Goal: Information Seeking & Learning: Check status

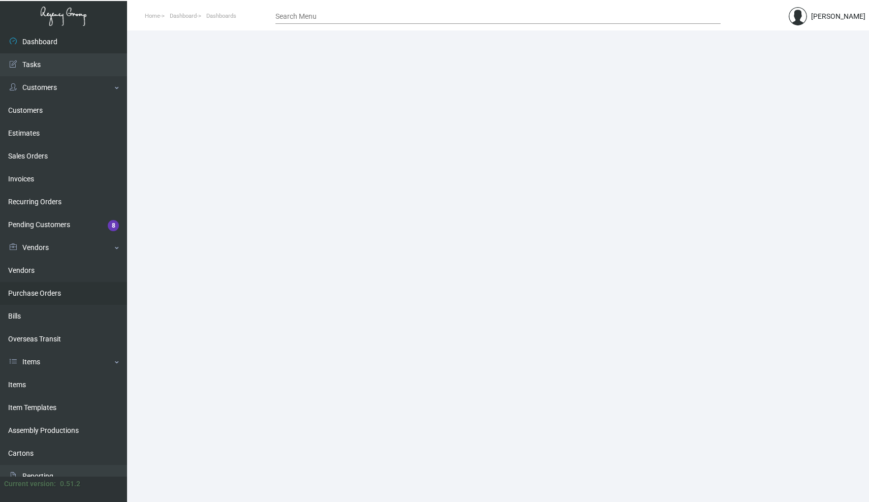
click at [28, 292] on link "Purchase Orders" at bounding box center [63, 293] width 127 height 23
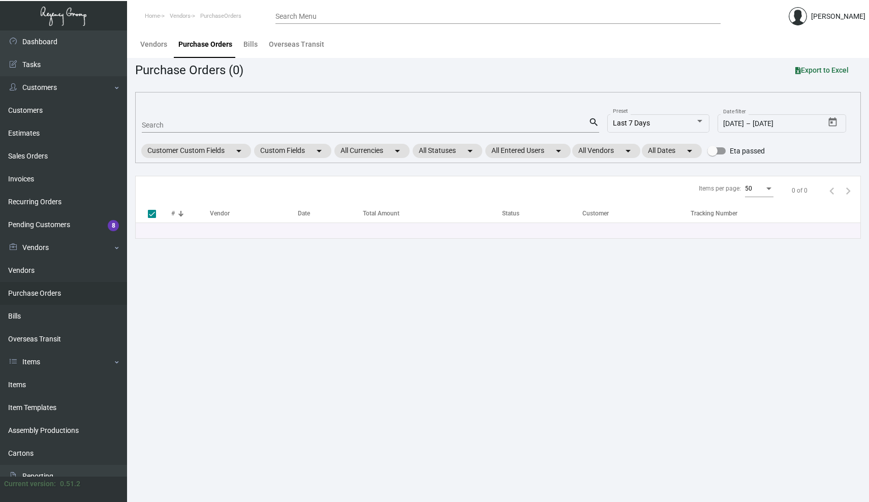
click at [173, 124] on input "Search" at bounding box center [365, 125] width 446 height 8
paste input "105094"
type input "105094"
checkbox input "false"
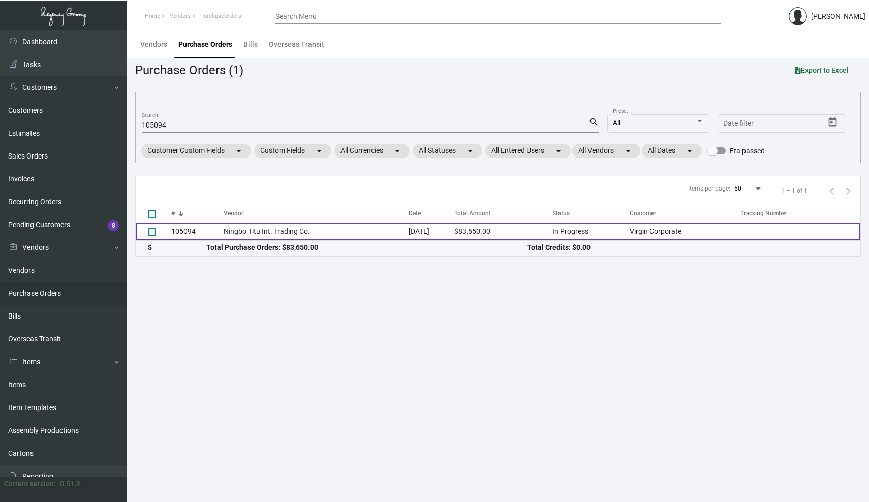
click at [172, 231] on td "105094" at bounding box center [197, 231] width 52 height 18
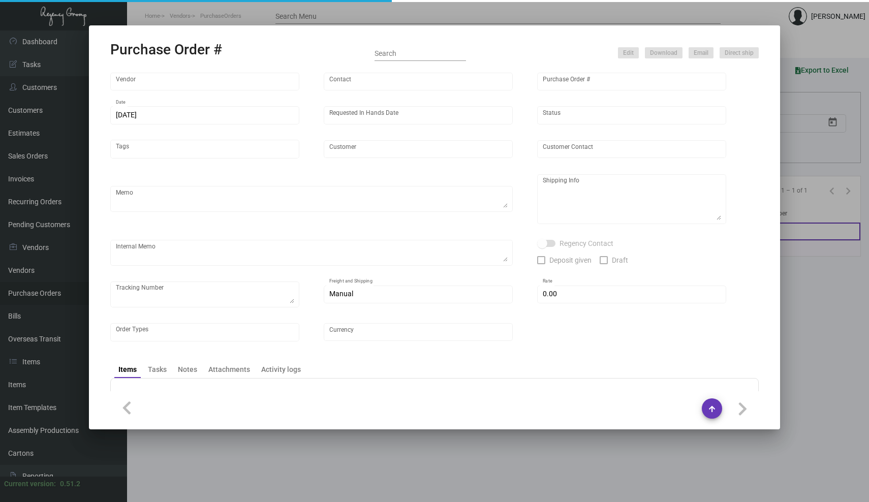
type input "Ningbo Titu Int. Trading Co."
type input "Skipper -"
type input "105094"
type input "[DATE]"
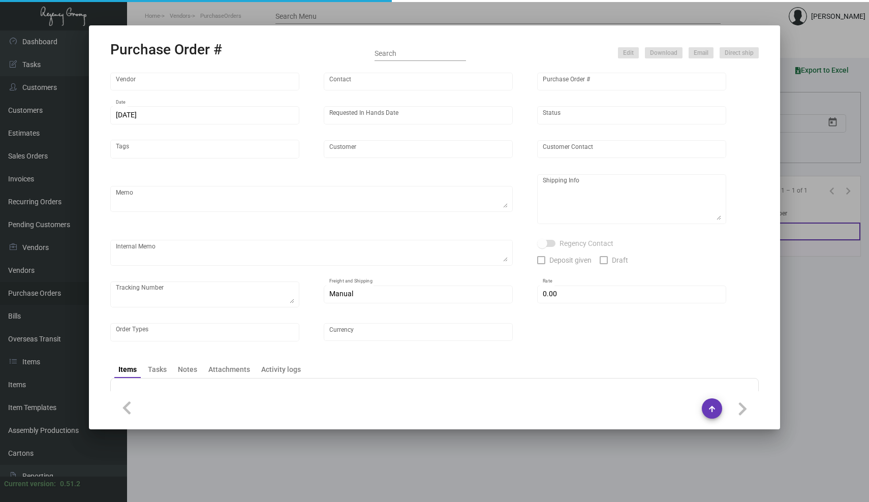
type input "Virgin Corporate"
type textarea "Please process this order after all the samples have been approved. Shipping: b…"
type textarea "Regency Group NJ - [PERSON_NAME] [STREET_ADDRESS]"
checkbox input "true"
type input "$ 0.00"
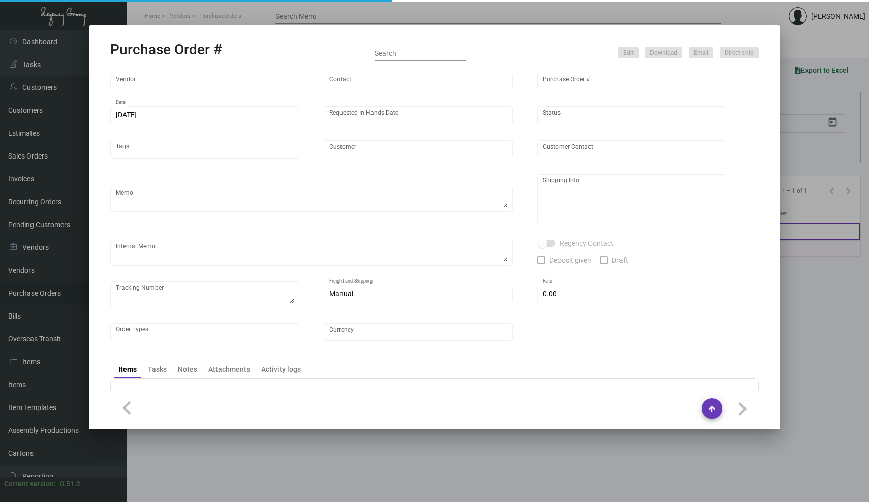
type input "United States Dollar $"
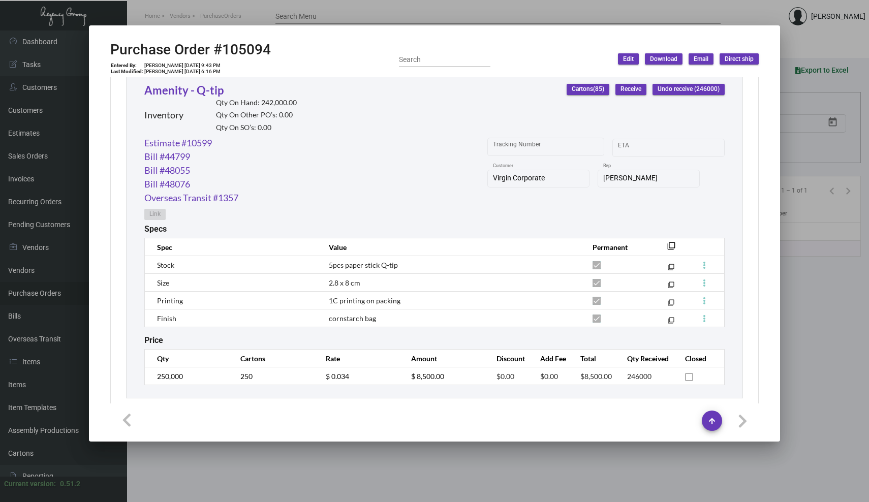
scroll to position [575, 0]
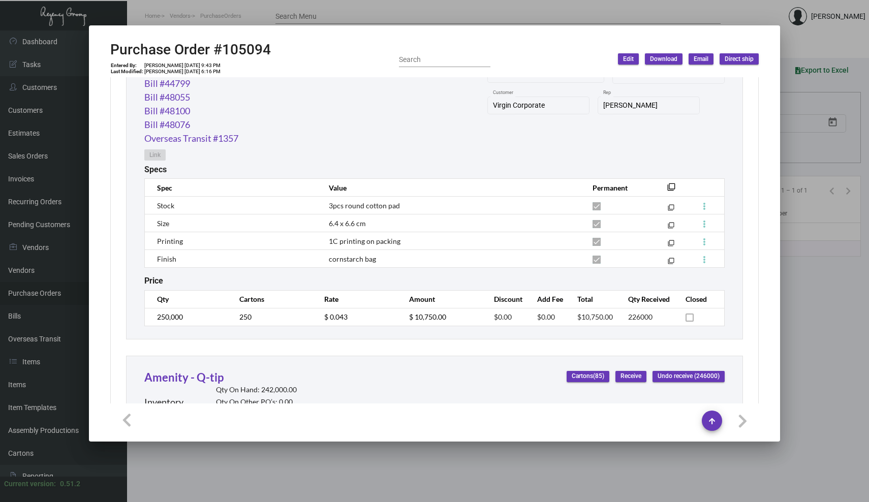
click at [583, 6] on div at bounding box center [434, 251] width 869 height 502
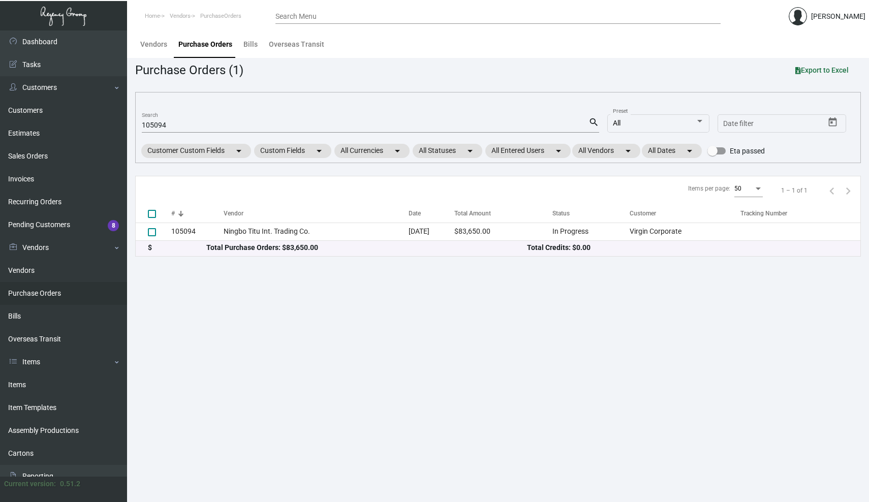
click at [186, 127] on input "105094" at bounding box center [365, 125] width 446 height 8
paste input "8522"
type input "108522"
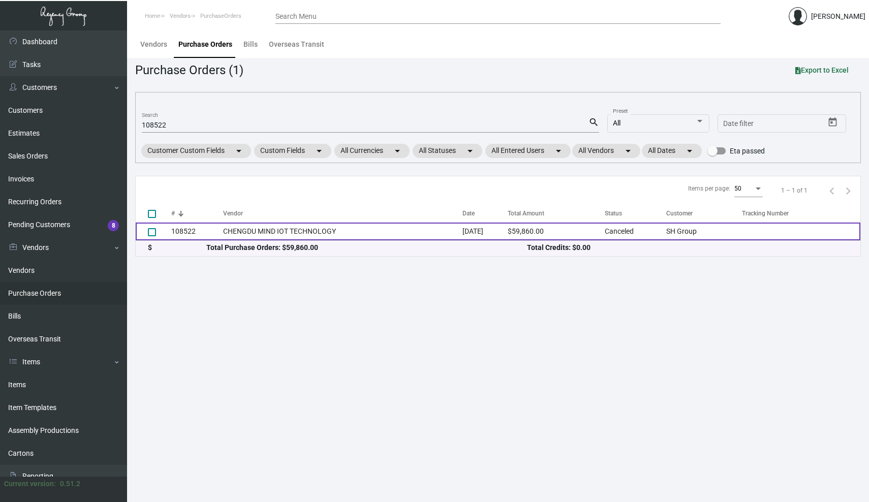
click at [194, 230] on td "108522" at bounding box center [197, 231] width 52 height 18
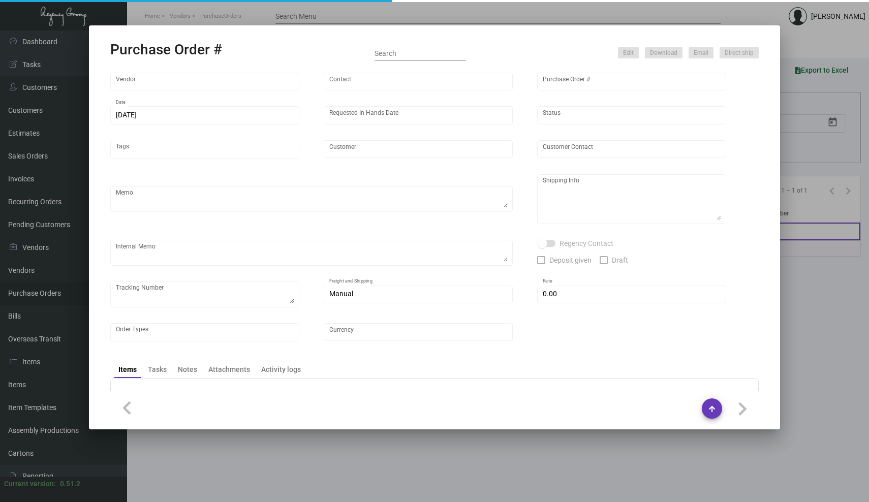
type input "CHENGDU MIND IOT TECHNOLOGY"
type input "[PERSON_NAME]"
type input "108522"
type input "[DATE]"
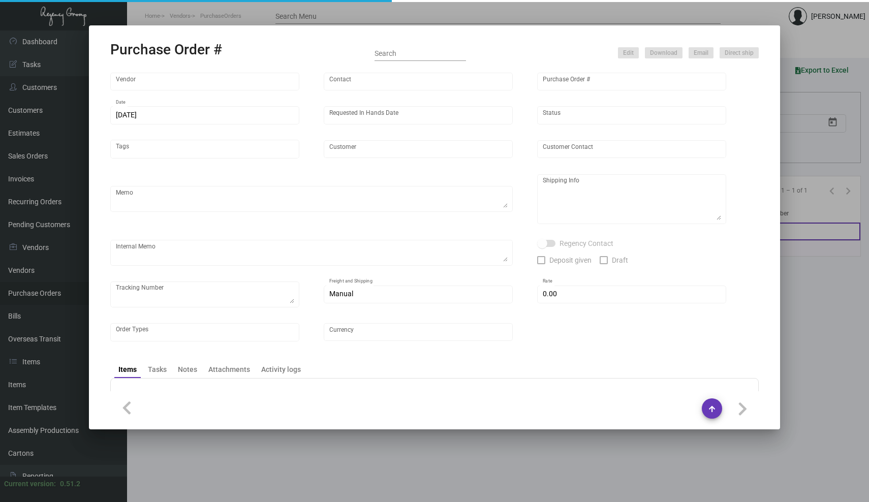
type input "SH Group"
type textarea "Ving - produce all and ship to [GEOGRAPHIC_DATA], Salto ULC - produce 42K and h…"
type textarea "Regency Group NJ - [PERSON_NAME] [STREET_ADDRESS]"
type textarea "DHL#4445437323- 12K via air [DATE] - Salto ULC - 42K scheduled for [GEOGRAPHIC_…"
checkbox input "true"
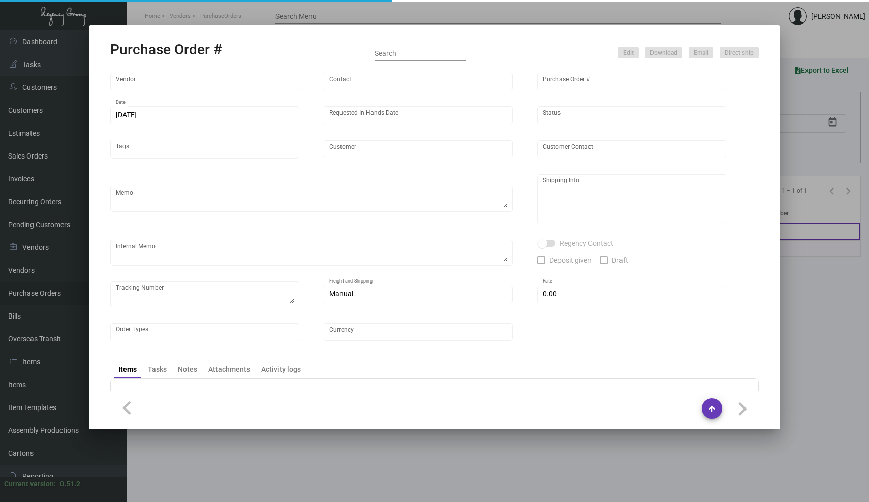
type input "$ 0.00"
type input "United States Dollar $"
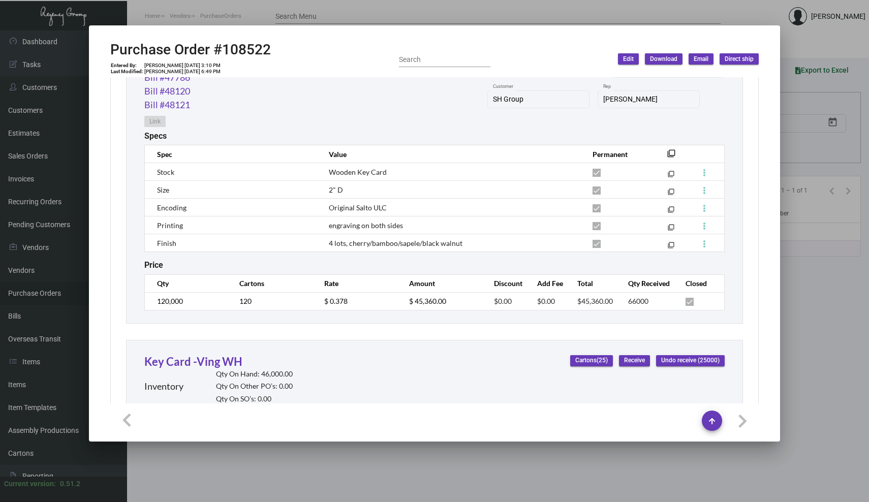
scroll to position [583, 0]
click at [494, 15] on div at bounding box center [434, 251] width 869 height 502
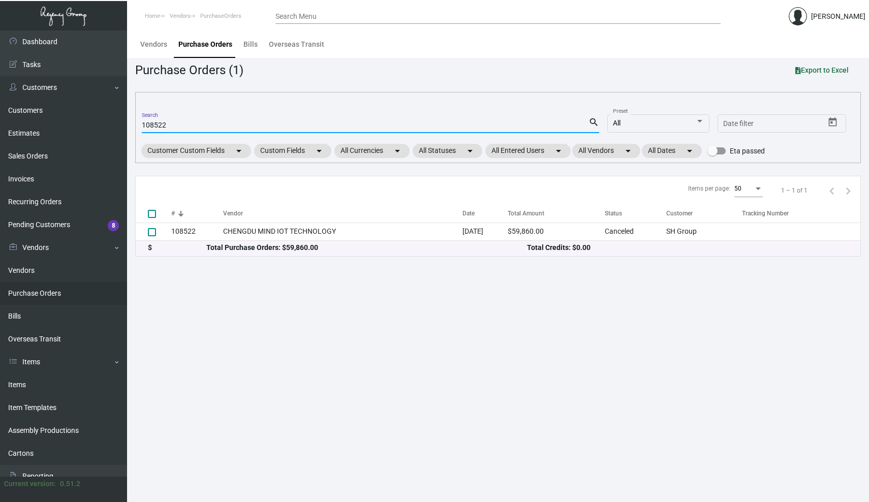
click at [171, 126] on input "108522" at bounding box center [365, 125] width 446 height 8
click at [155, 124] on input "108522" at bounding box center [365, 125] width 446 height 8
type input "107522"
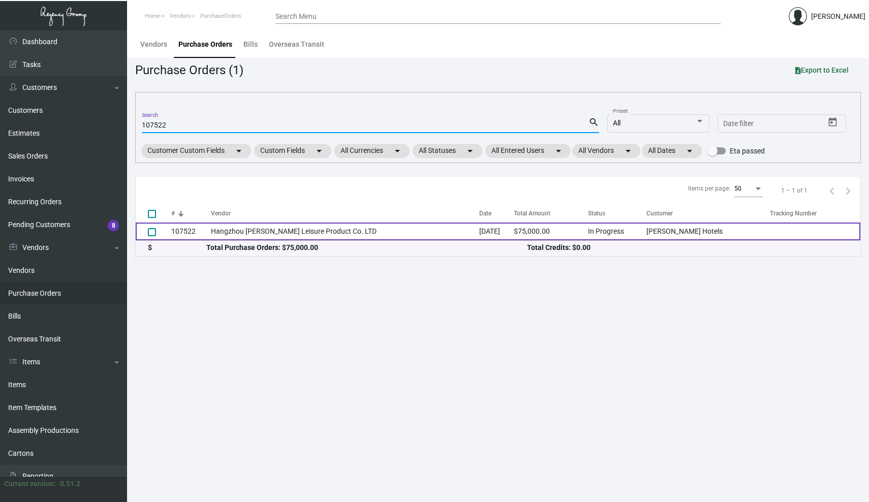
click at [181, 231] on td "107522" at bounding box center [191, 231] width 40 height 18
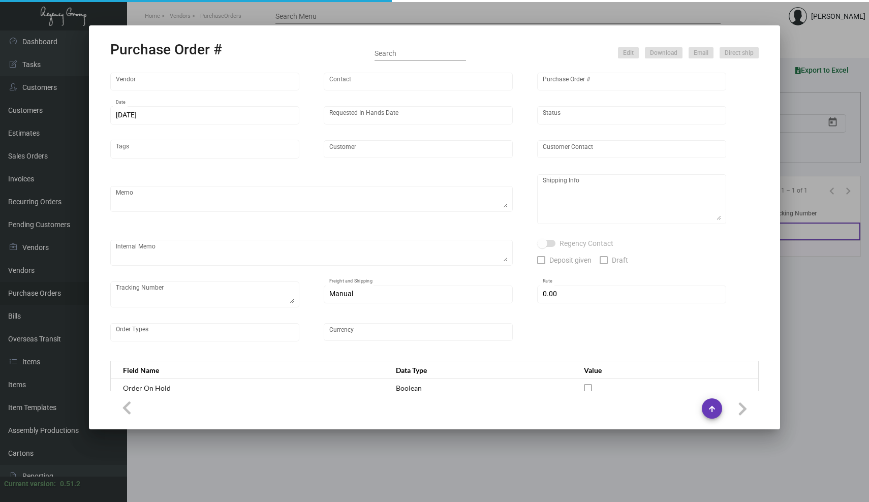
type input "Hangzhou [PERSON_NAME] Leisure Product Co. LTD"
type input "[PERSON_NAME]"
type input "107522"
type input "[DATE]"
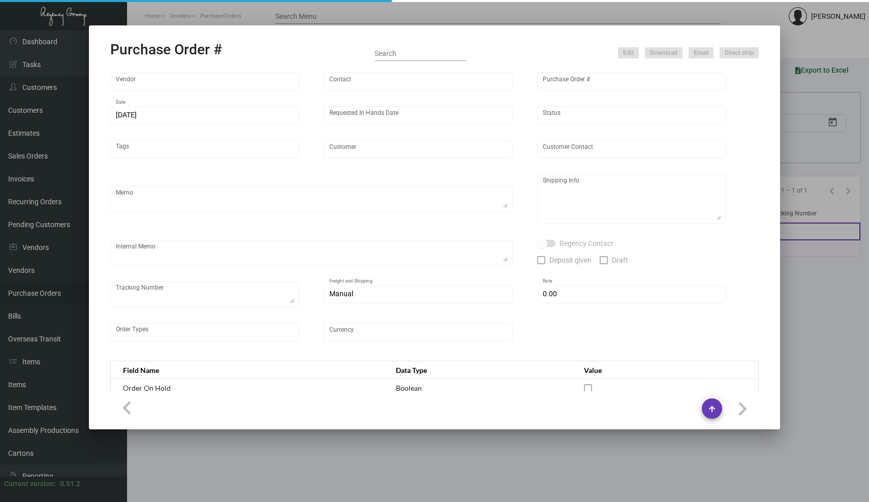
type input "[PERSON_NAME] Hotels"
type textarea "Please ship 20k once the production is complete. Boat to [GEOGRAPHIC_DATA]. For…"
type textarea "Regency Group NJ - [PERSON_NAME] [STREET_ADDRESS]"
checkbox input "true"
type input "$ 0.00"
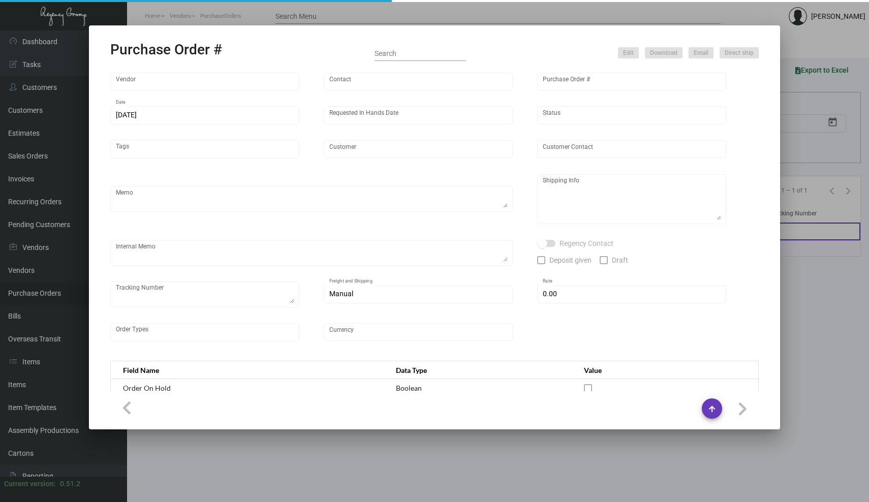
type input "United States Dollar $"
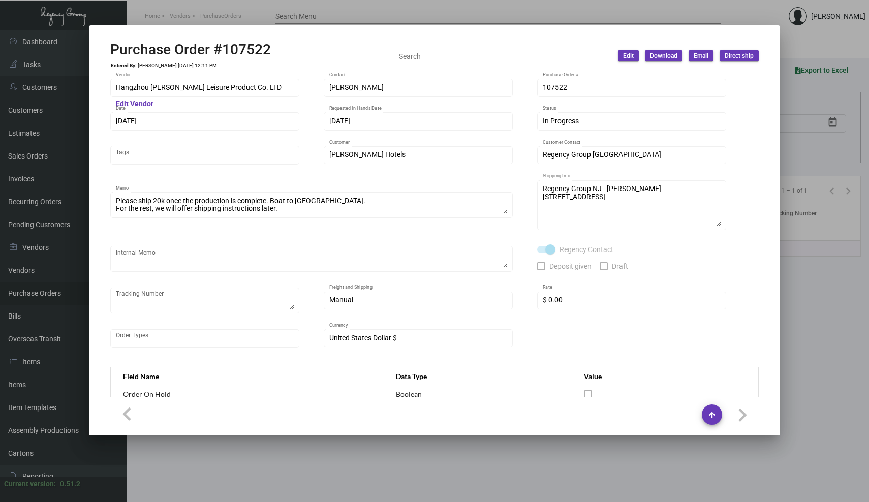
click at [555, 14] on div at bounding box center [434, 251] width 869 height 502
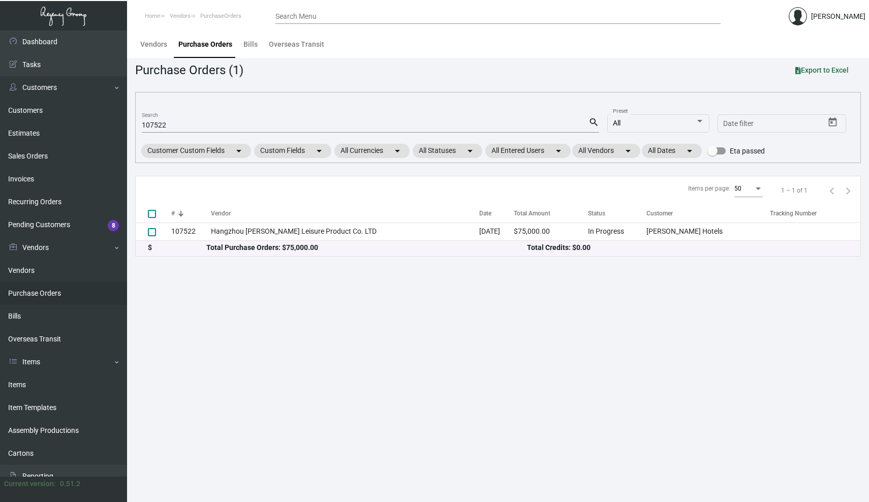
click at [164, 124] on input "107522" at bounding box center [365, 125] width 446 height 8
paste input "P08748"
type input "P08748"
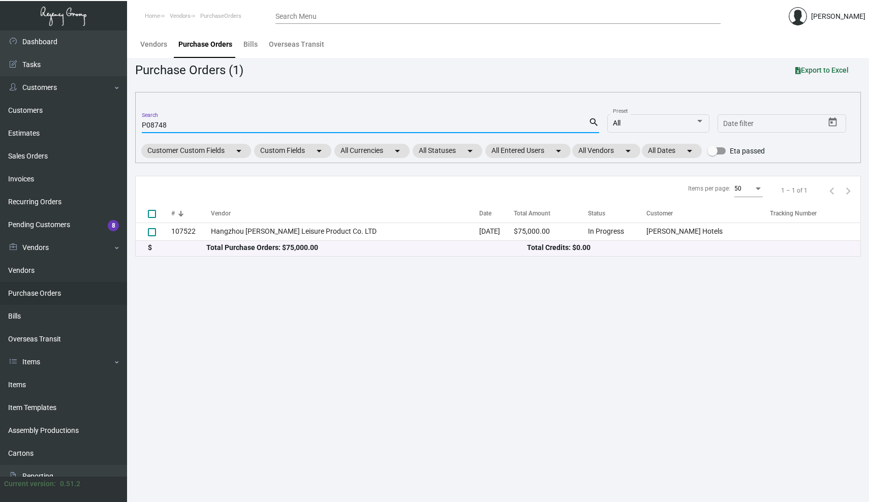
checkbox input "true"
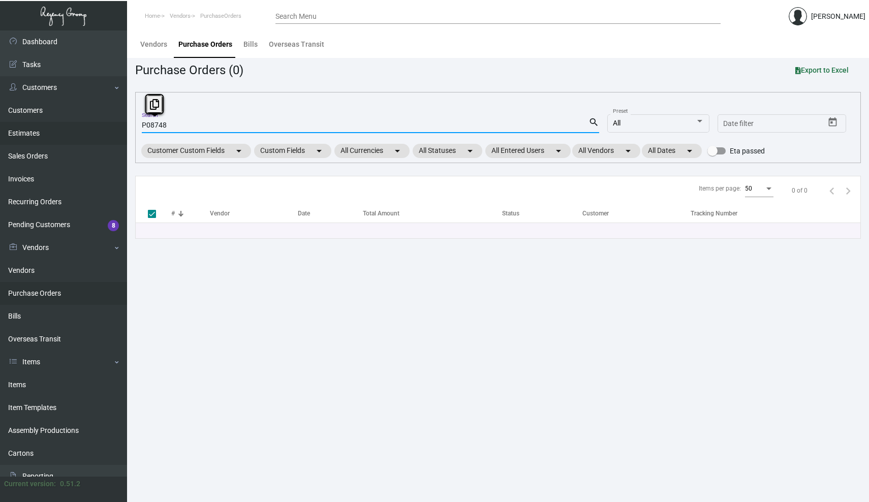
drag, startPoint x: 173, startPoint y: 126, endPoint x: 120, endPoint y: 126, distance: 52.3
click at [120, 126] on div "Dashboard Dashboard Tasks Customers Customers Estimates Sales Orders Invoices R…" at bounding box center [434, 265] width 869 height 471
paste input "108335"
type input "108335"
checkbox input "false"
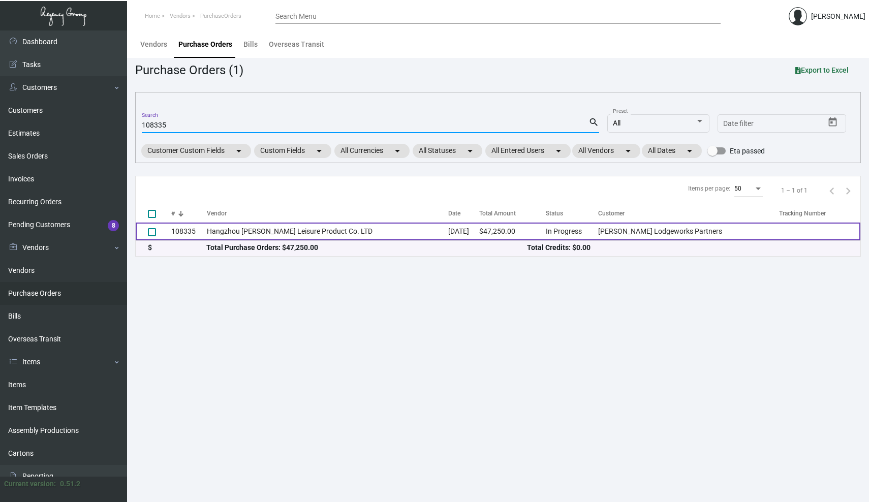
click at [187, 229] on td "108335" at bounding box center [189, 231] width 36 height 18
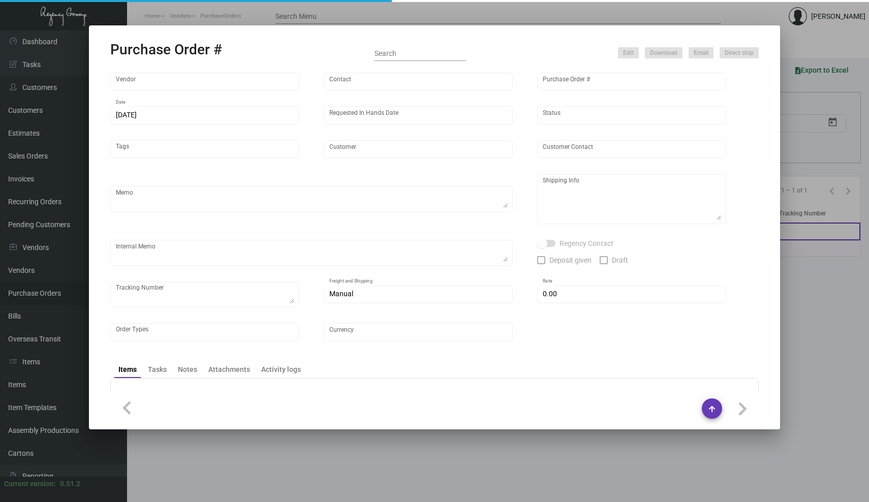
type input "Hangzhou [PERSON_NAME] Leisure Product Co. LTD"
type input "[PERSON_NAME]"
type input "108335"
type input "[DATE]"
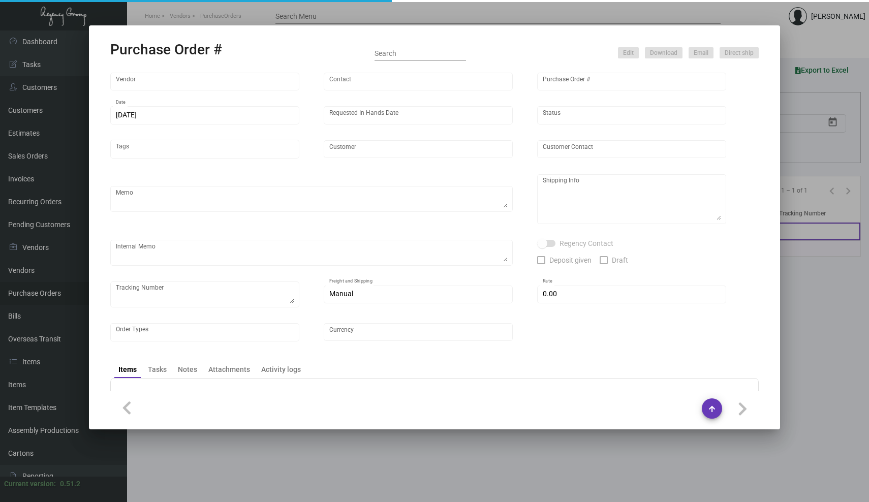
type input "[PERSON_NAME] Lodgeworks Partners"
type textarea "10K per color for the first batch, rest pending shipping instruction"
type textarea "Regency Group NJ - [PERSON_NAME] [STREET_ADDRESS]"
checkbox input "true"
type input "$ 0.00"
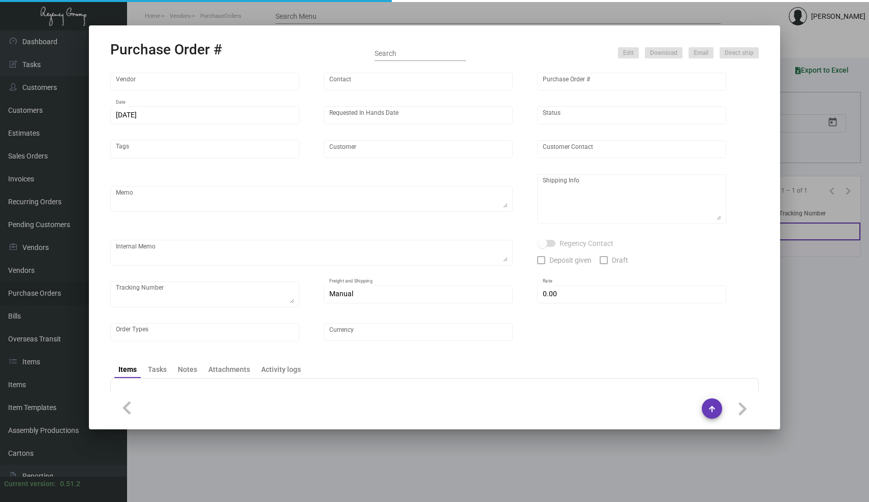
type input "United States Dollar $"
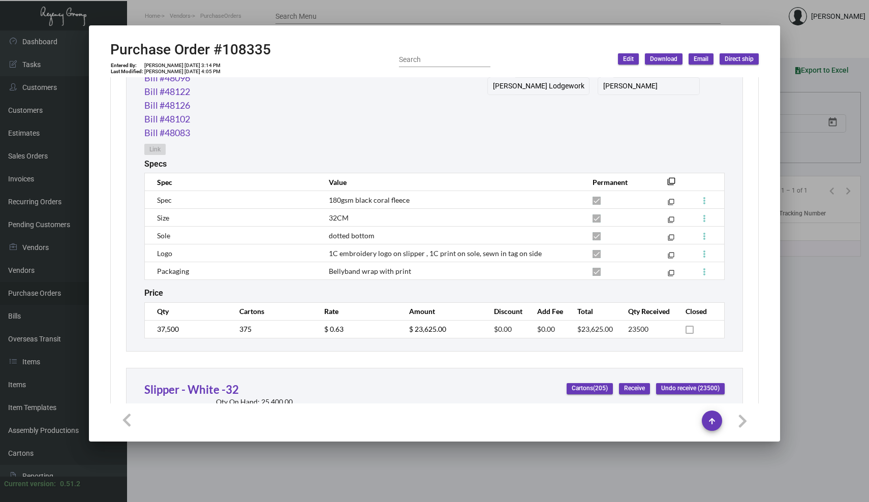
scroll to position [602, 0]
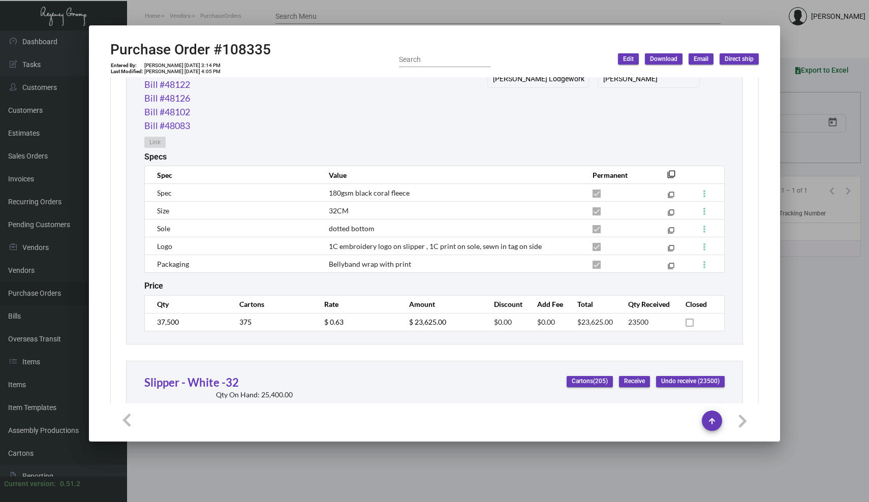
click at [385, 14] on div at bounding box center [434, 251] width 869 height 502
click at [385, 14] on input "Search Menu" at bounding box center [497, 17] width 445 height 8
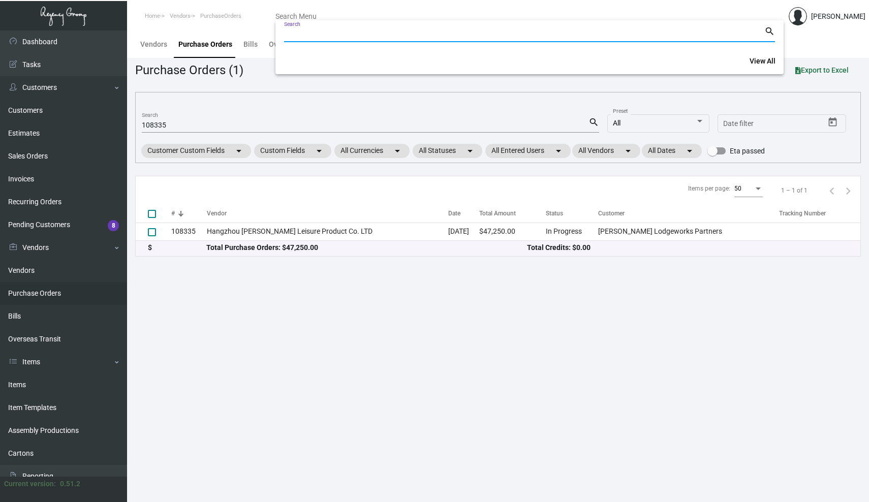
click at [390, 13] on input "Search Menu" at bounding box center [497, 17] width 445 height 8
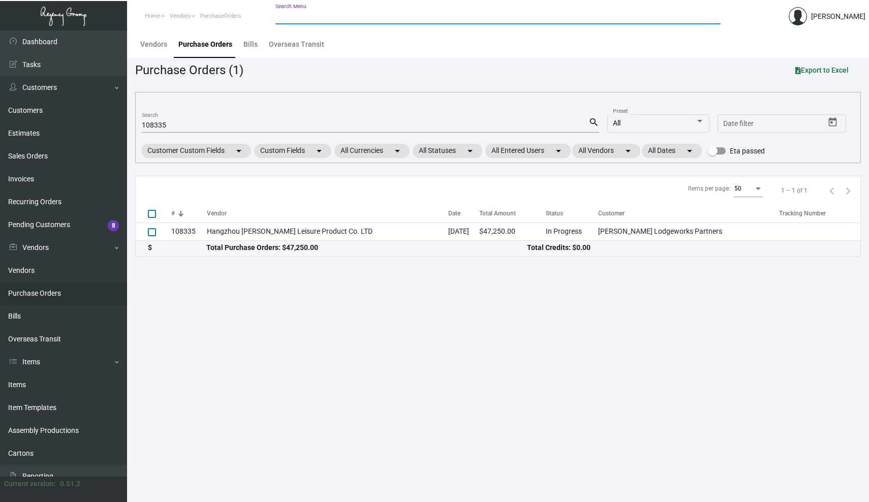
click at [390, 13] on input "Search Menu" at bounding box center [497, 17] width 445 height 8
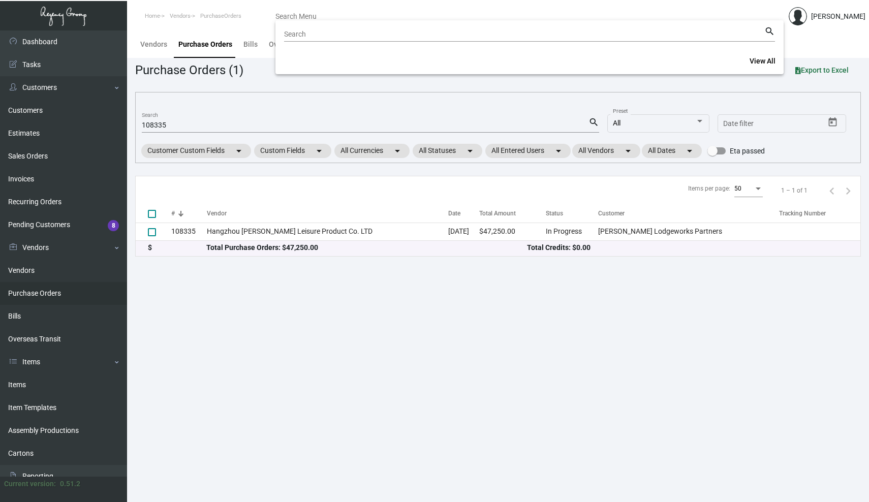
click at [20, 382] on div at bounding box center [434, 251] width 869 height 502
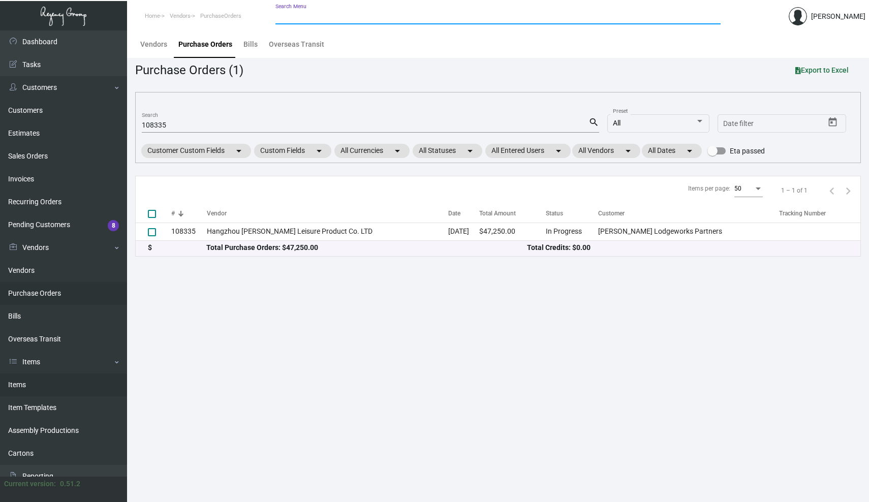
click at [18, 382] on link "Items" at bounding box center [63, 384] width 127 height 23
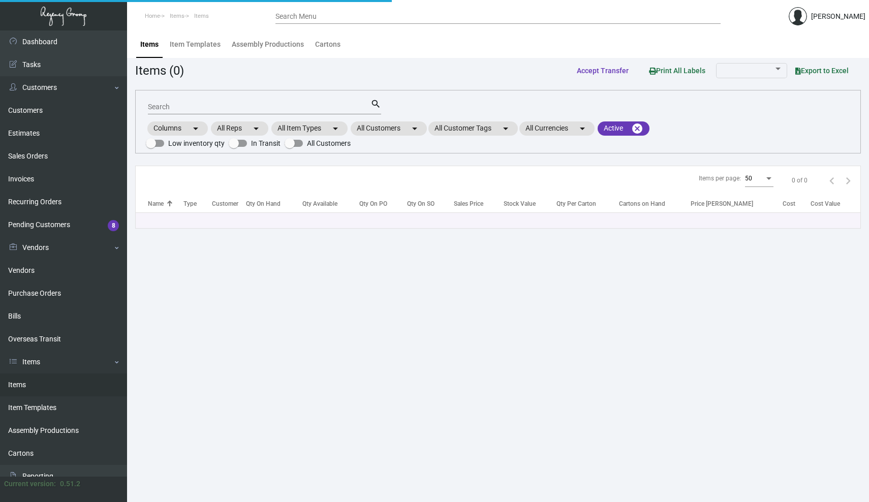
click at [179, 105] on input "Search" at bounding box center [259, 107] width 222 height 8
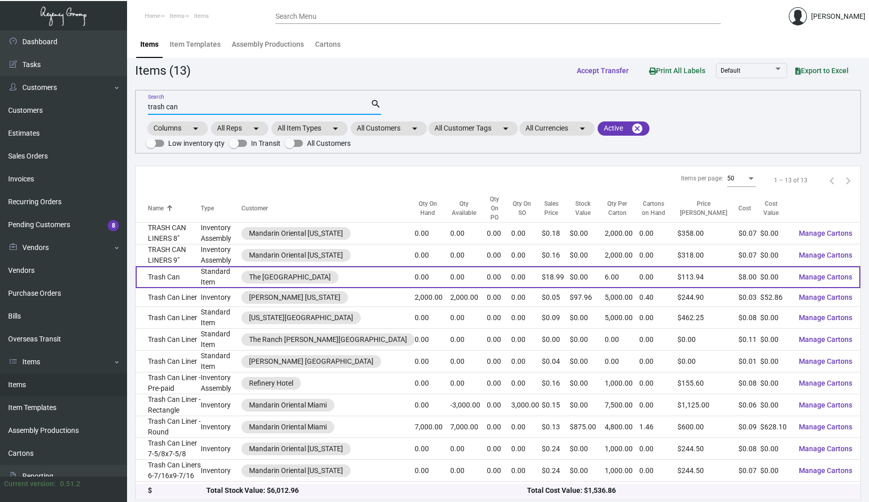
type input "trash can"
click at [163, 267] on td "Trash Can" at bounding box center [168, 277] width 65 height 22
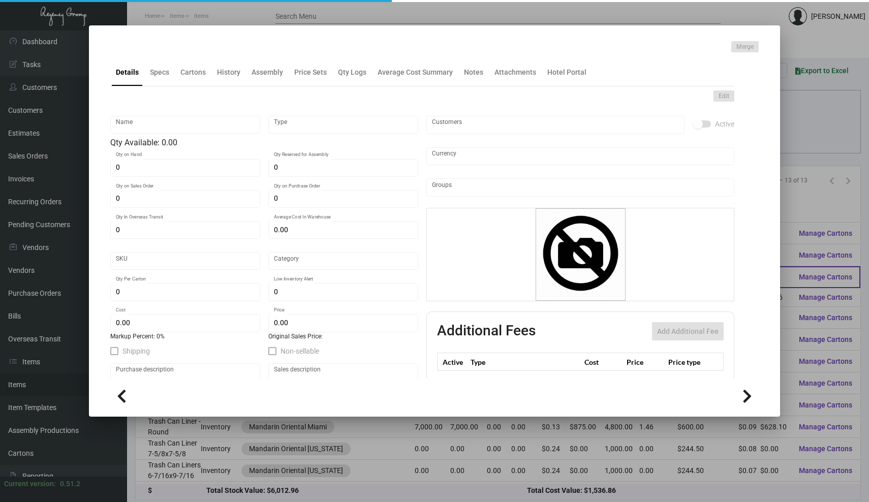
type input "Trash Can"
type input "Standard Item"
type input "$ 8.00"
type input "Standard"
type input "6"
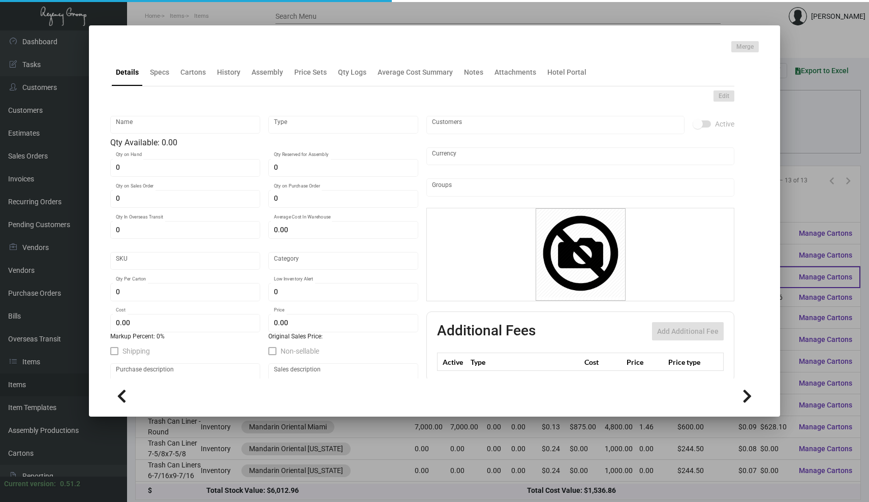
type input "$ 8.00"
type input "$ 18.99"
checkbox input "true"
type input "United States Dollar $"
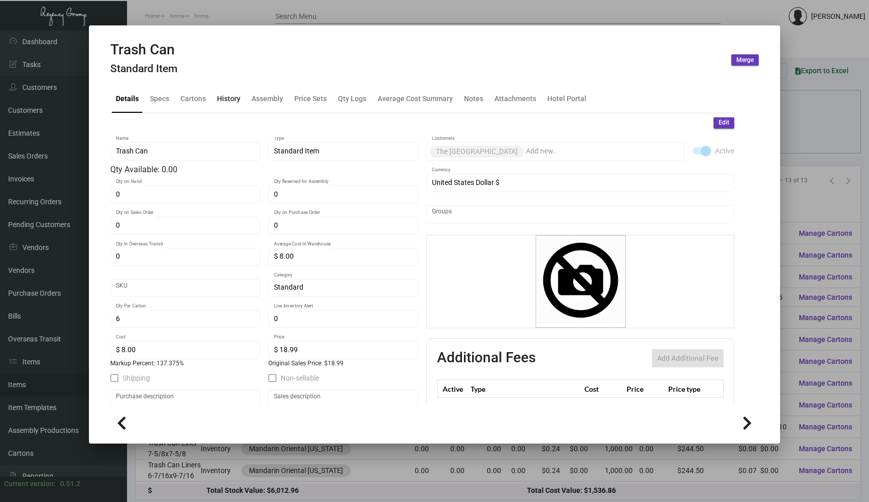
click at [219, 98] on div "History" at bounding box center [228, 98] width 23 height 11
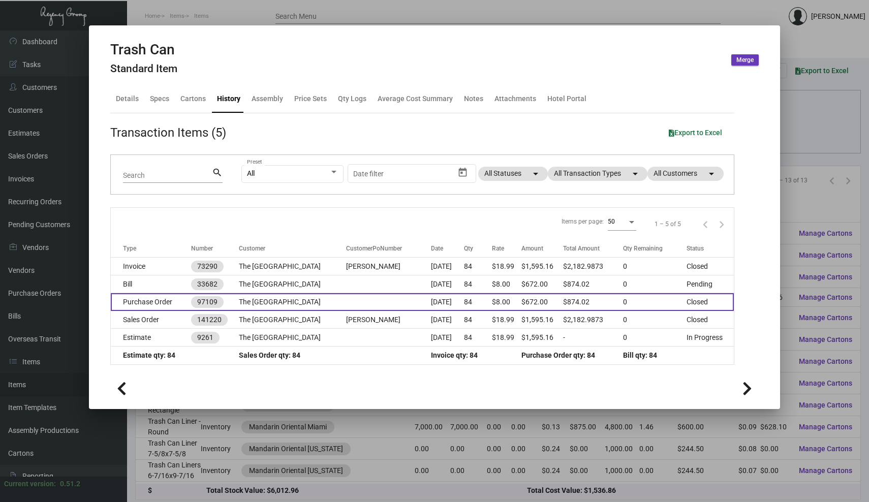
click at [161, 302] on td "Purchase Order" at bounding box center [151, 302] width 80 height 18
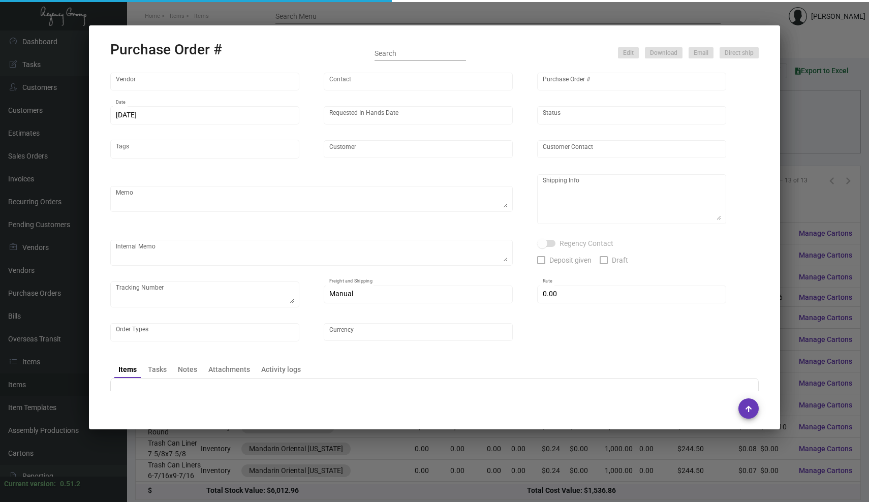
type input "Tatara Group"
type input "[PERSON_NAME]"
type input "97109"
type input "[DATE]"
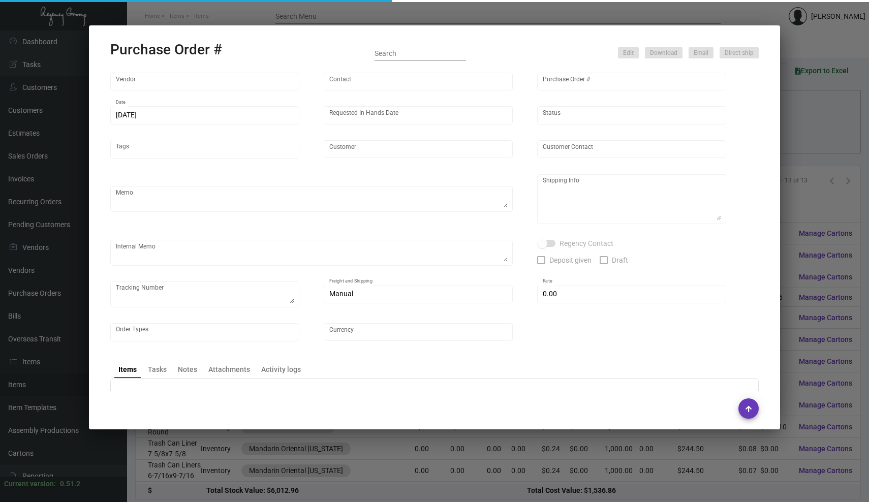
type input "The [GEOGRAPHIC_DATA]"
type textarea "Ship via UPS."
type textarea "[PERSON_NAME] Regency Group NJ [STREET_ADDRESS]"
checkbox input "true"
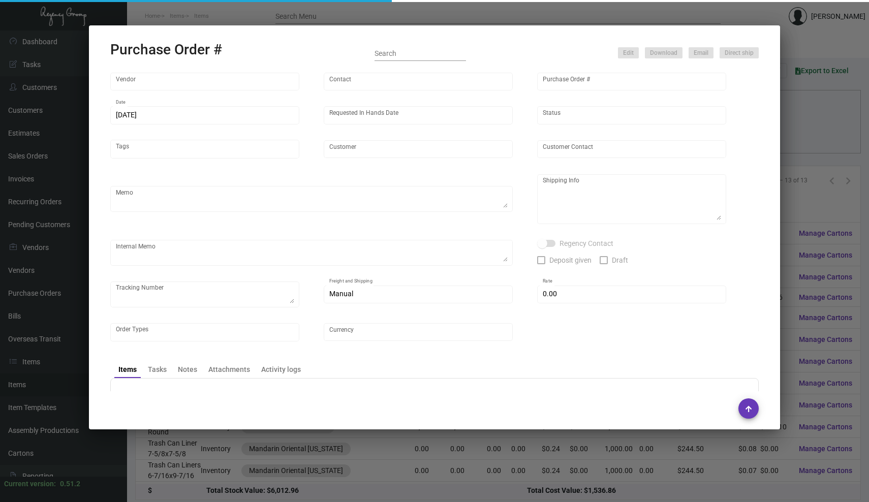
type input "$ 202.02"
type input "United States Dollar $"
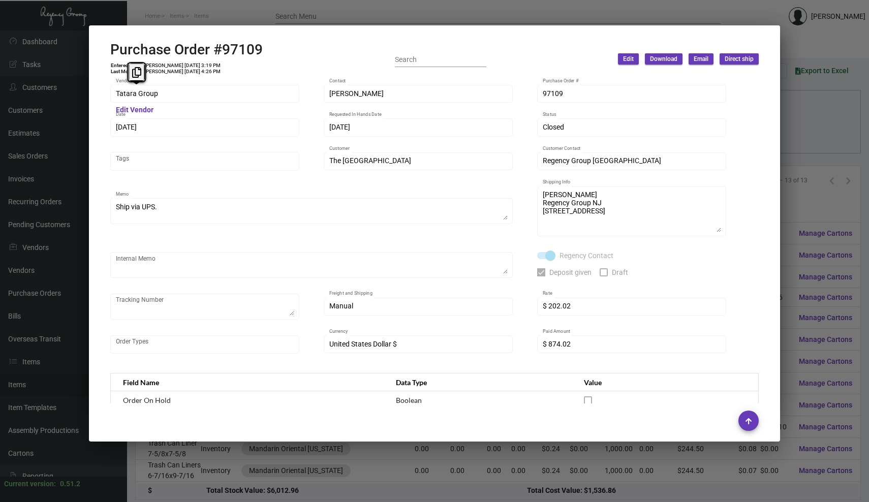
click at [114, 91] on div "Tatara Group Vendor" at bounding box center [204, 93] width 189 height 20
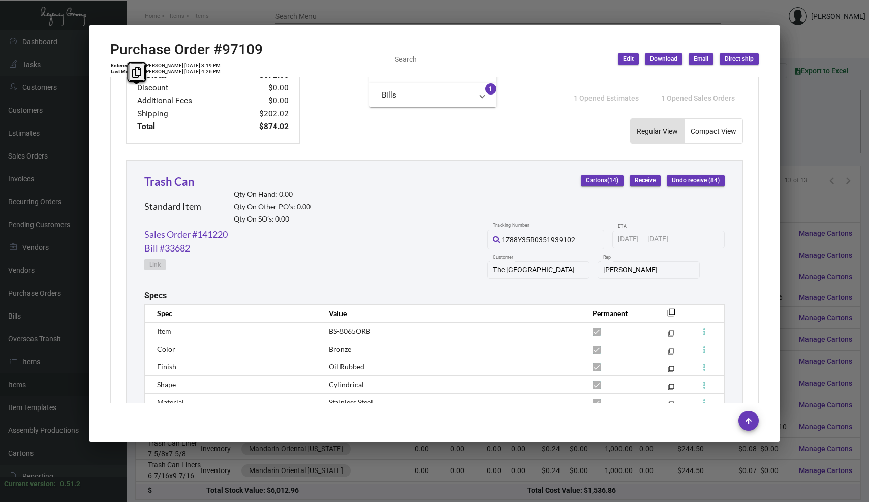
scroll to position [177, 0]
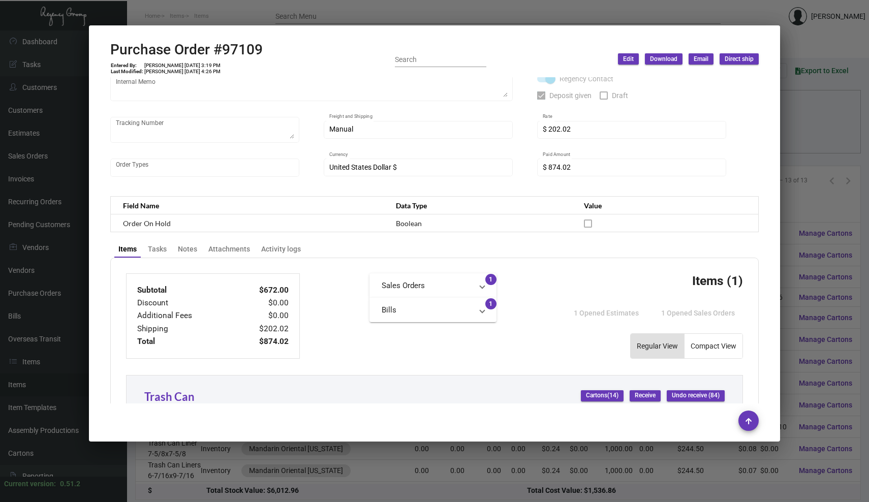
click at [362, 14] on div at bounding box center [434, 251] width 869 height 502
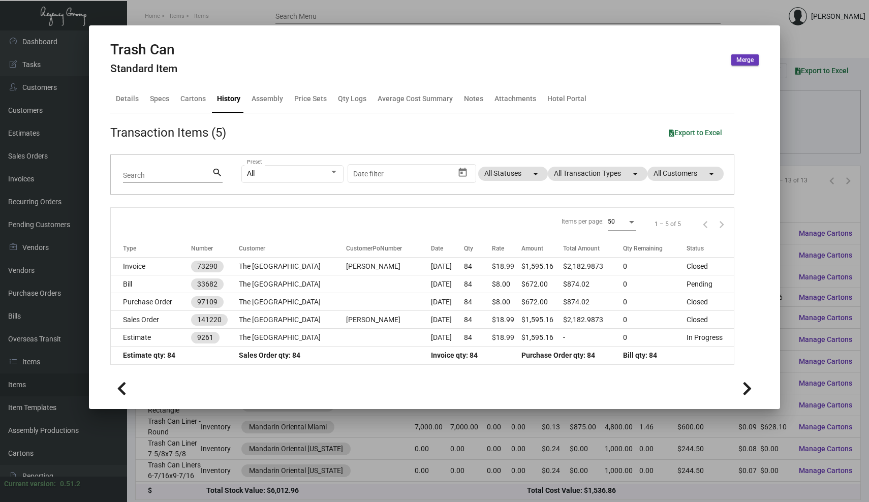
click at [362, 13] on div at bounding box center [434, 251] width 869 height 502
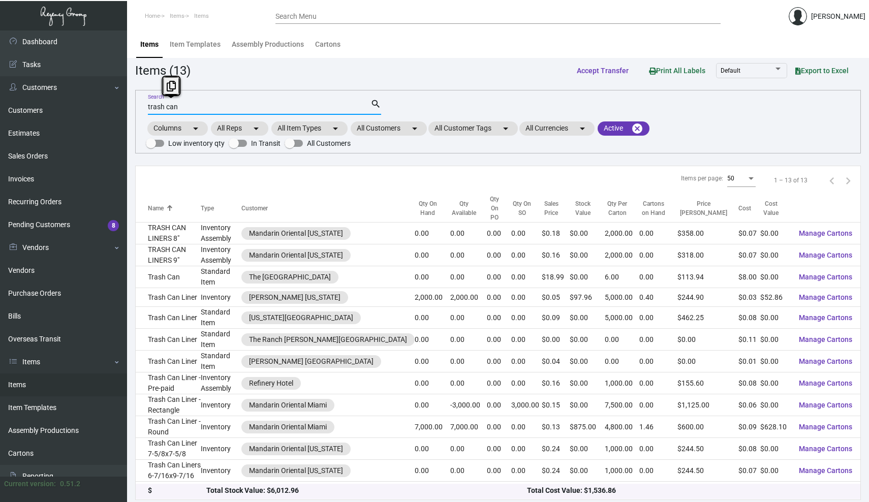
drag, startPoint x: 187, startPoint y: 104, endPoint x: 163, endPoint y: 103, distance: 24.4
click at [163, 103] on input "trash can" at bounding box center [259, 107] width 222 height 8
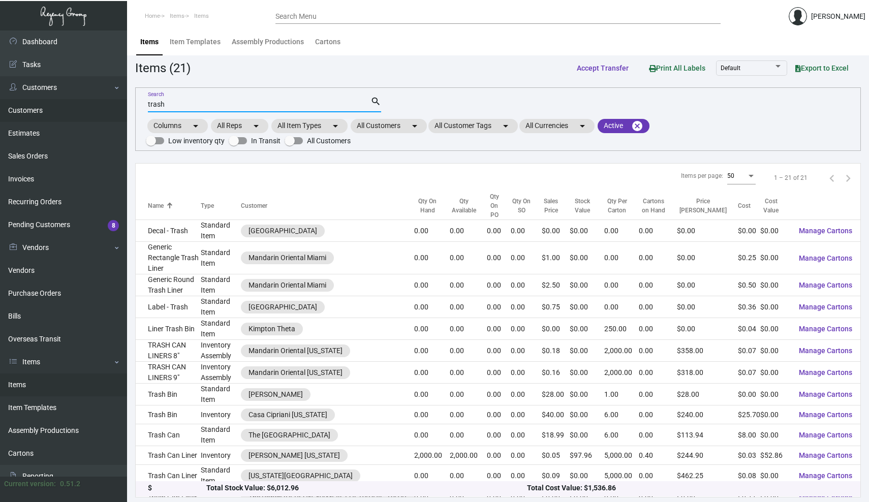
type input "trash"
click at [34, 108] on link "Customers" at bounding box center [63, 110] width 127 height 23
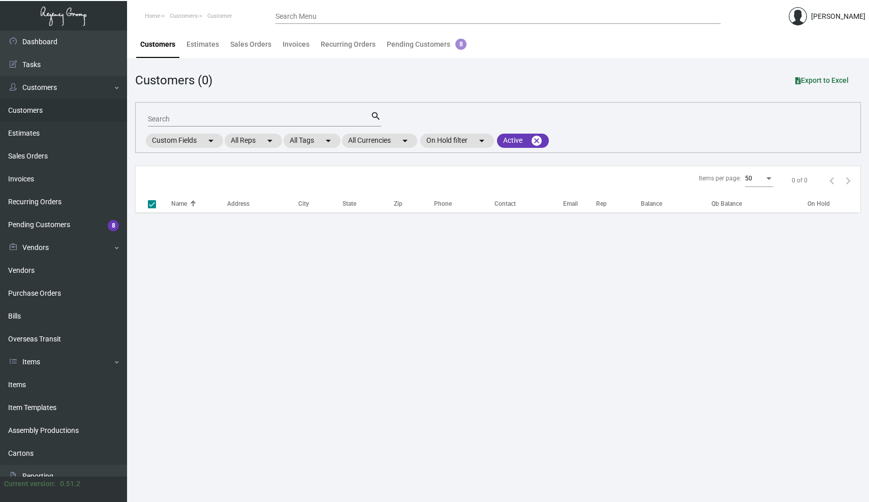
checkbox input "false"
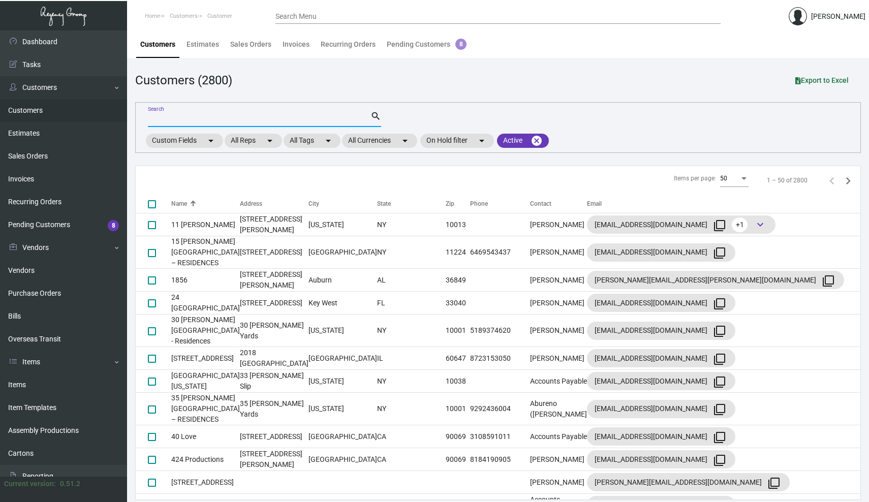
click at [173, 119] on input "Search" at bounding box center [259, 119] width 222 height 8
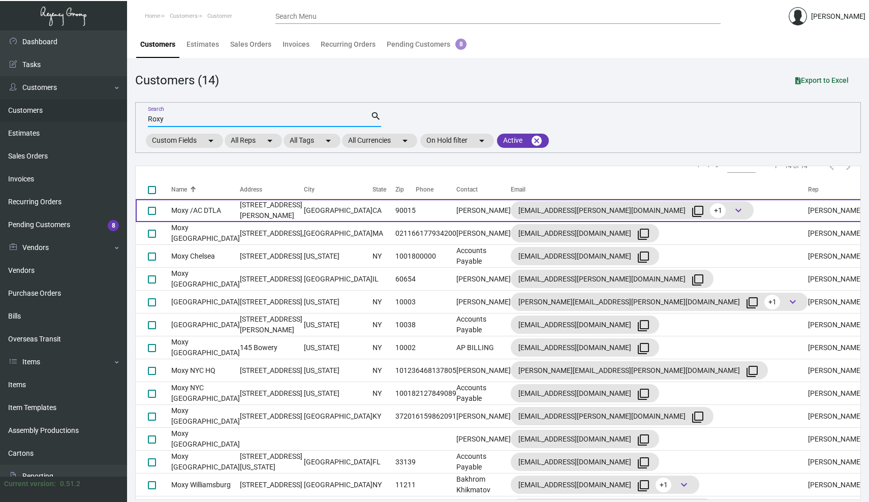
scroll to position [17, 0]
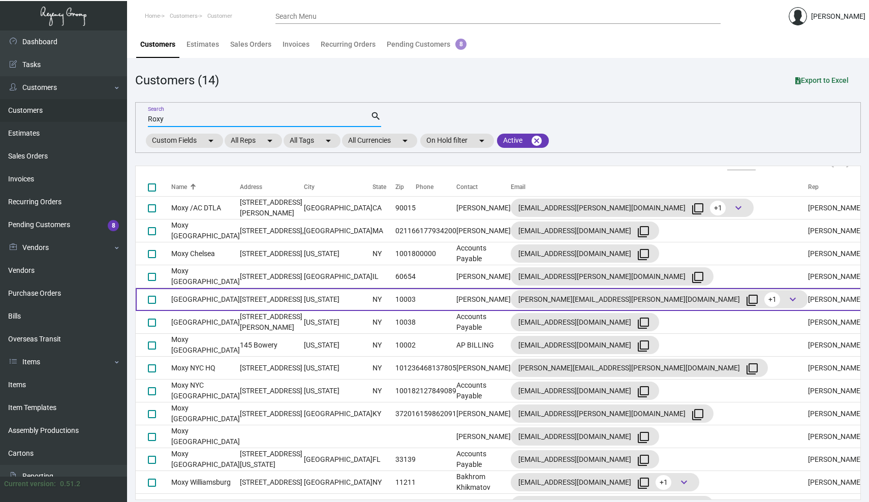
type input "Roxy"
click at [220, 301] on td "[GEOGRAPHIC_DATA]" at bounding box center [205, 299] width 69 height 23
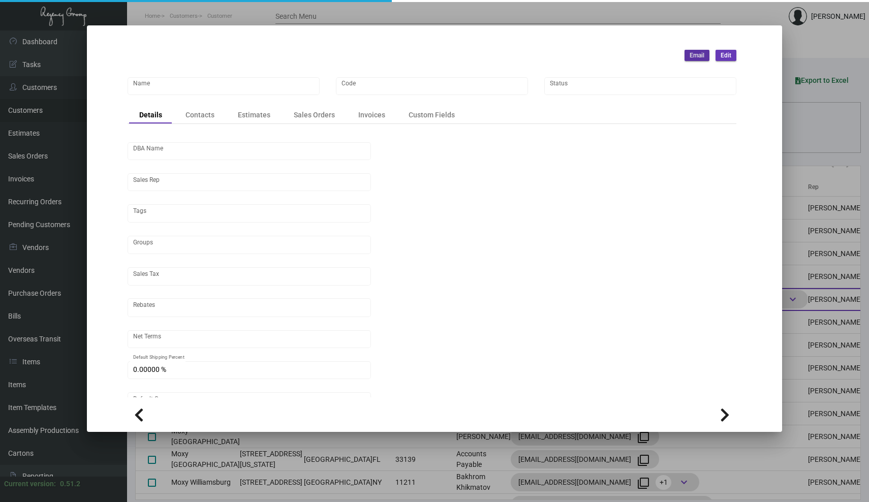
type input "[GEOGRAPHIC_DATA]"
type input "858"
type input "[PERSON_NAME]"
type input "[GEOGRAPHIC_DATA]-[GEOGRAPHIC_DATA] ([US_STATE][GEOGRAPHIC_DATA])"
type input "Net 30"
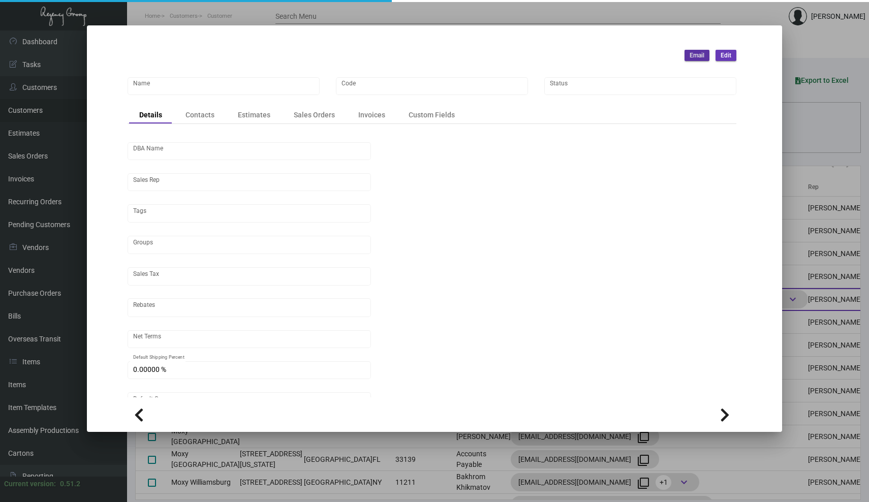
type input "United States Dollar $"
type input "$ 0.00"
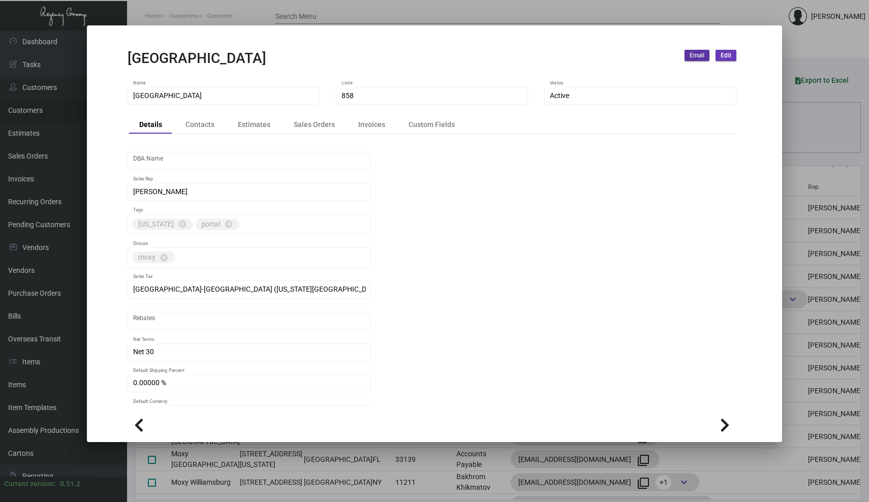
scroll to position [0, 0]
click at [306, 126] on div "Sales Orders" at bounding box center [314, 124] width 41 height 11
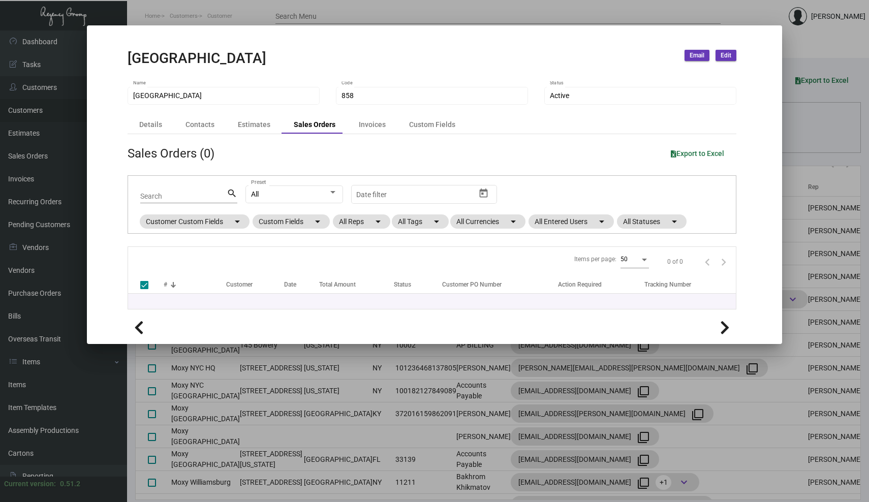
checkbox input "false"
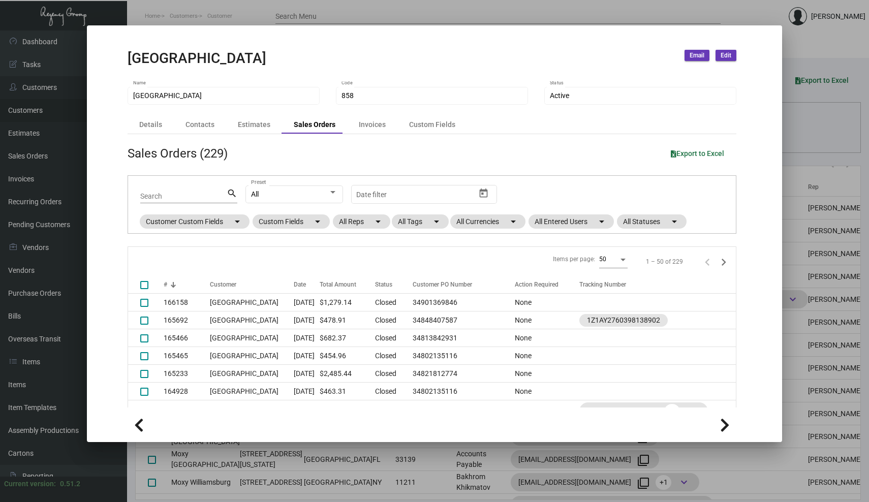
click at [181, 15] on div at bounding box center [434, 251] width 869 height 502
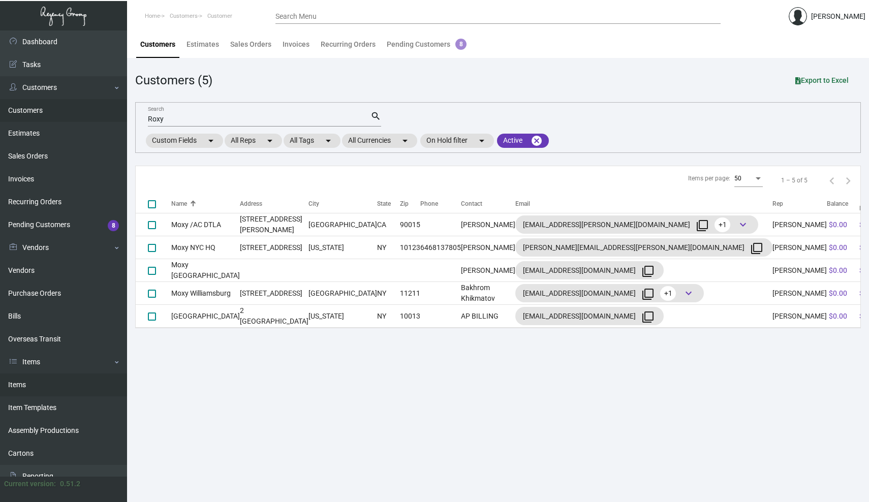
click at [22, 385] on link "Items" at bounding box center [63, 384] width 127 height 23
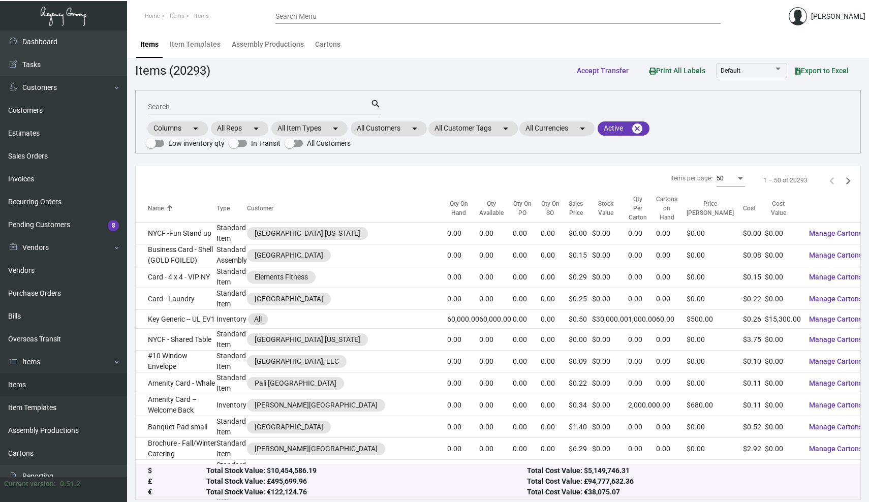
click at [188, 110] on input "Search" at bounding box center [259, 107] width 222 height 8
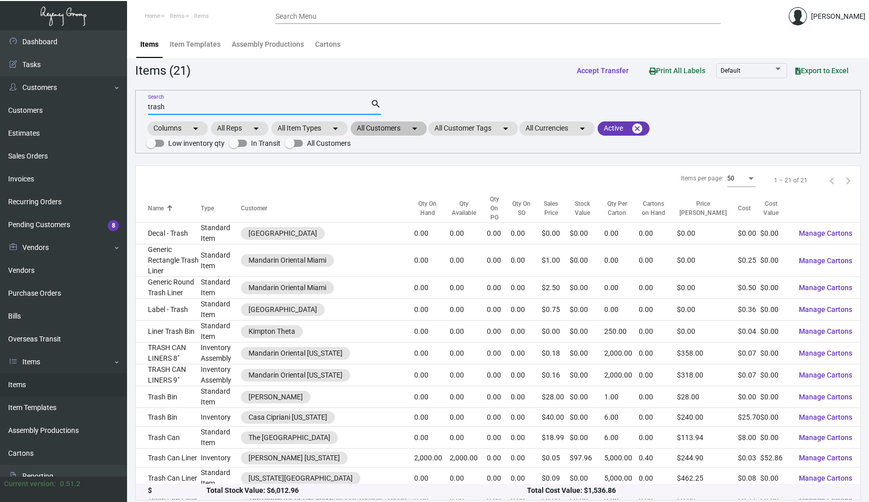
type input "trash"
click at [414, 128] on mat-icon "arrow_drop_down" at bounding box center [414, 128] width 12 height 12
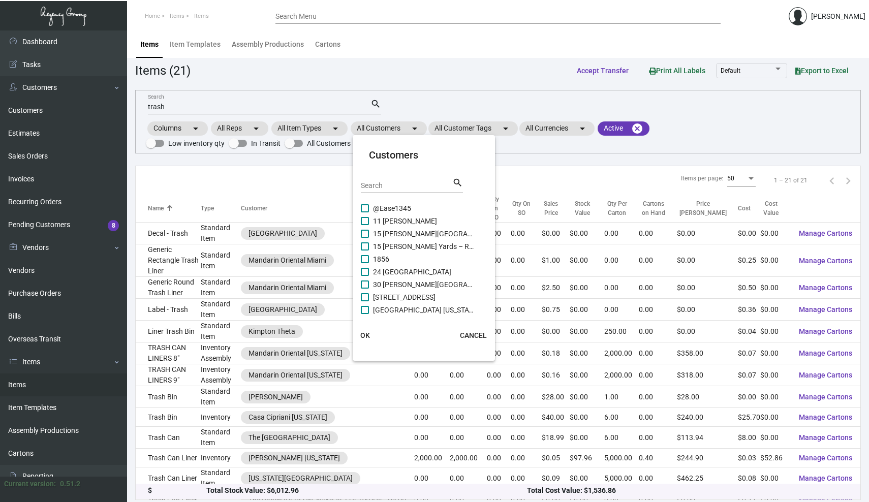
click at [400, 187] on input "Search" at bounding box center [406, 186] width 91 height 8
type input "moxy"
click at [365, 257] on span at bounding box center [365, 259] width 8 height 8
click at [365, 263] on input "[GEOGRAPHIC_DATA]" at bounding box center [364, 263] width 1 height 1
checkbox input "true"
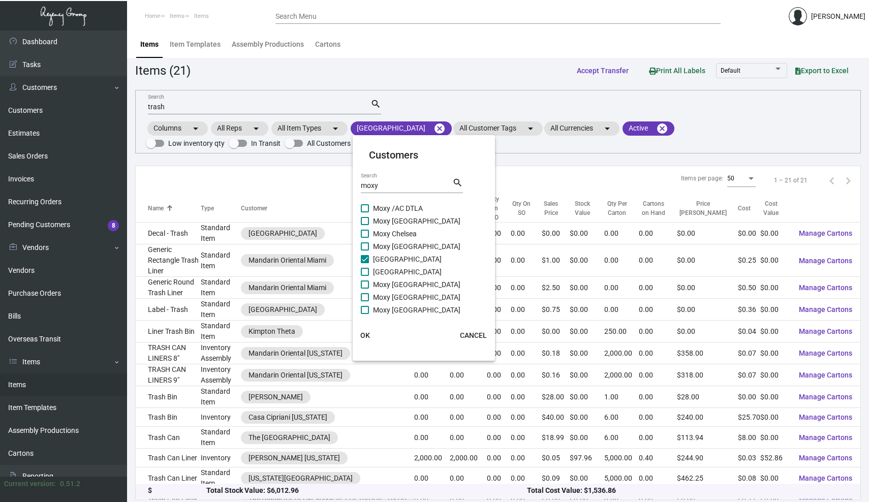
click at [363, 334] on span "OK" at bounding box center [365, 335] width 10 height 8
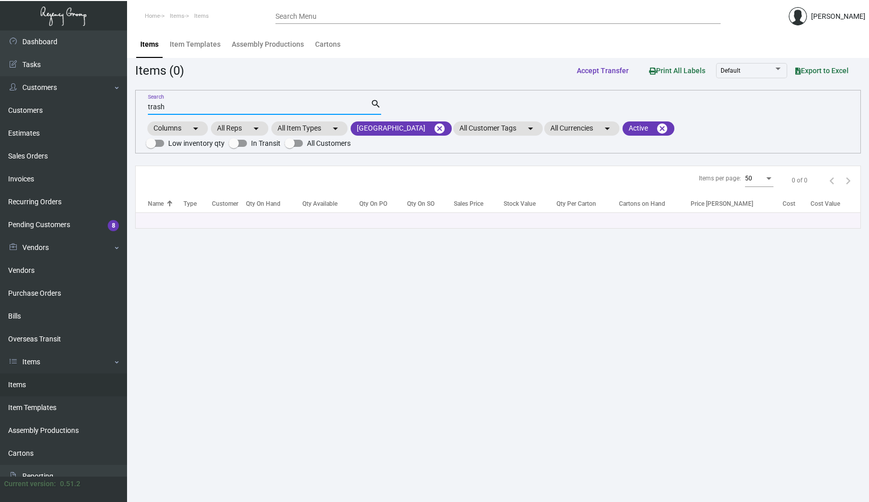
click at [225, 107] on input "trash" at bounding box center [259, 107] width 222 height 8
type input "t"
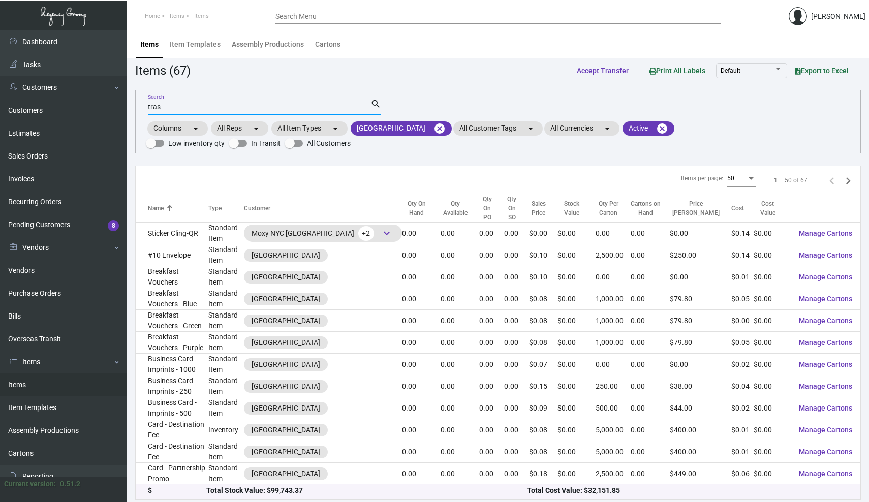
type input "trash"
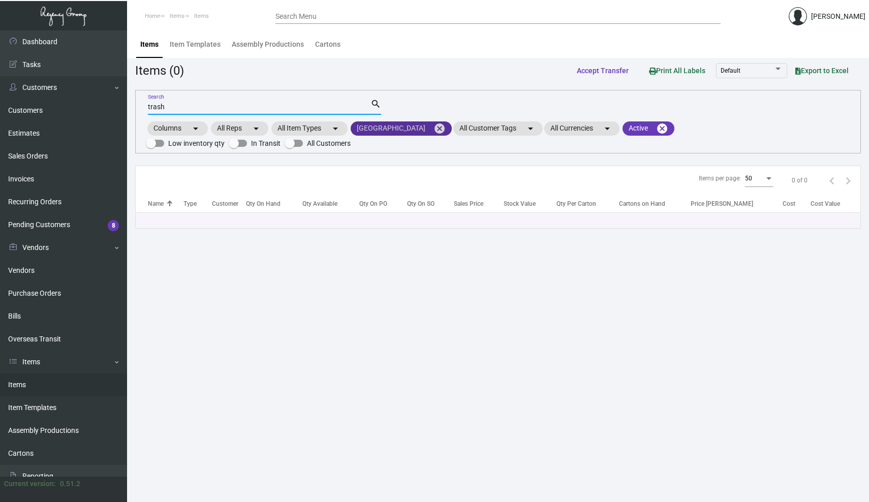
click at [433, 129] on mat-icon "cancel" at bounding box center [439, 128] width 12 height 12
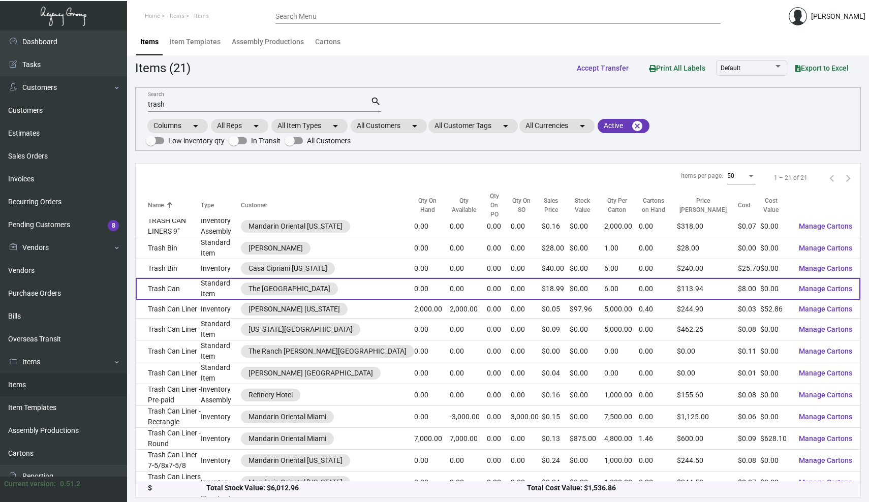
scroll to position [146, 0]
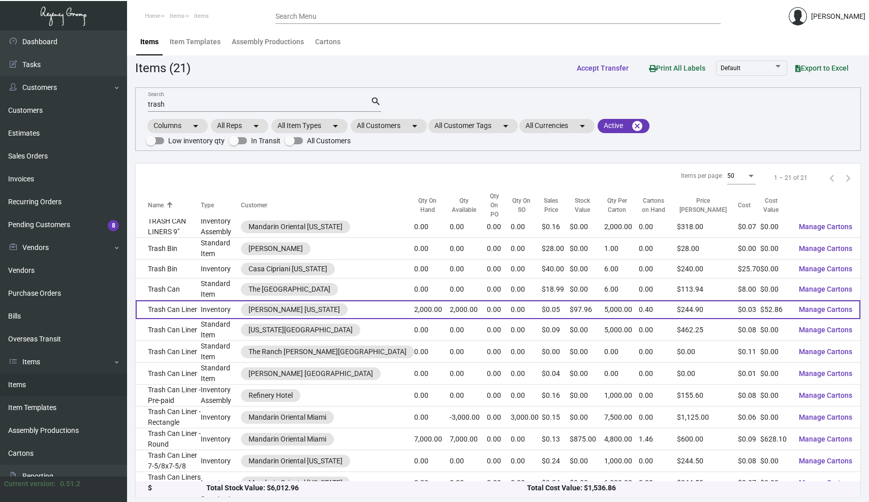
click at [183, 300] on td "Trash Can Liner" at bounding box center [168, 309] width 65 height 19
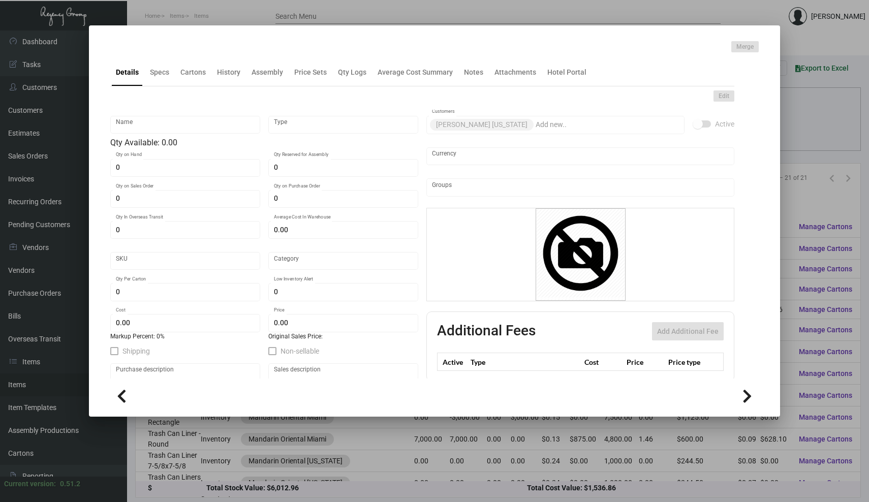
type input "Trash Can Liner"
type input "Inventory"
type input "2,000"
type input "$ 0.00"
type input "480"
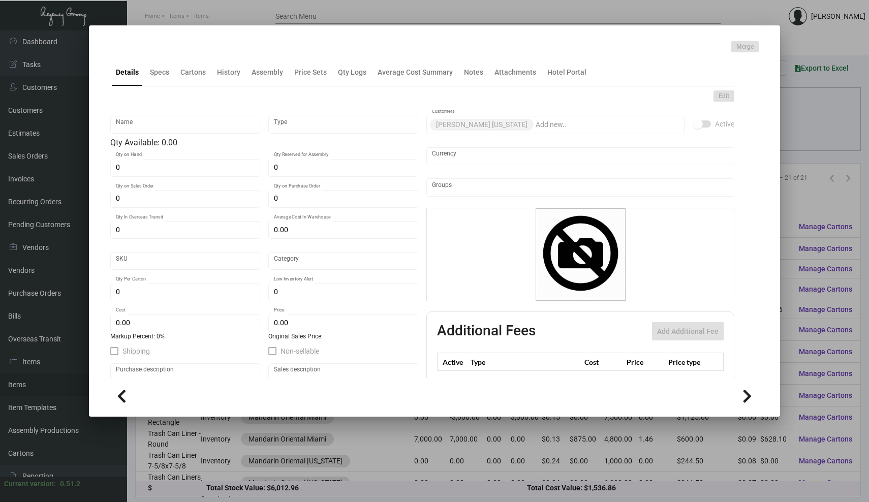
type input "Standard"
type input "5,000"
type input "1"
type input "$ 0.02643"
type input "$ 0.04898"
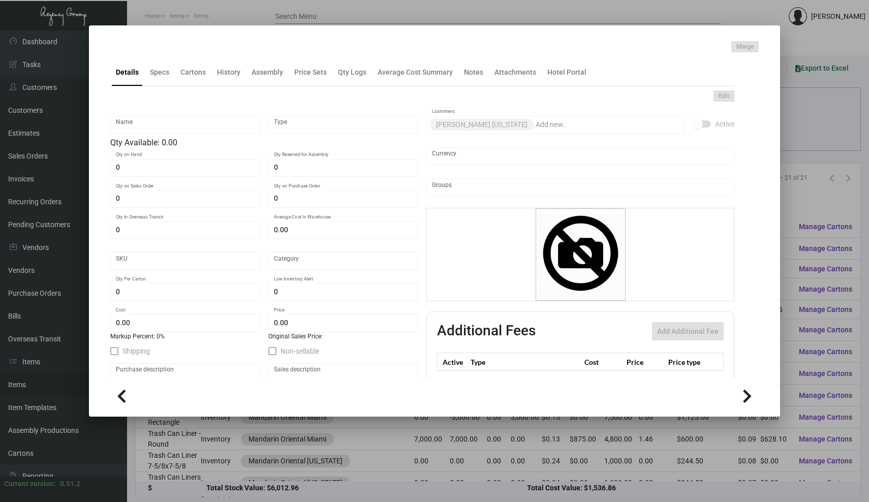
type textarea "Trash Can Liners: #100 White Smooth Text Stock Printing 1/0 Black Ink Solid And…"
checkbox input "true"
type input "United States Dollar $"
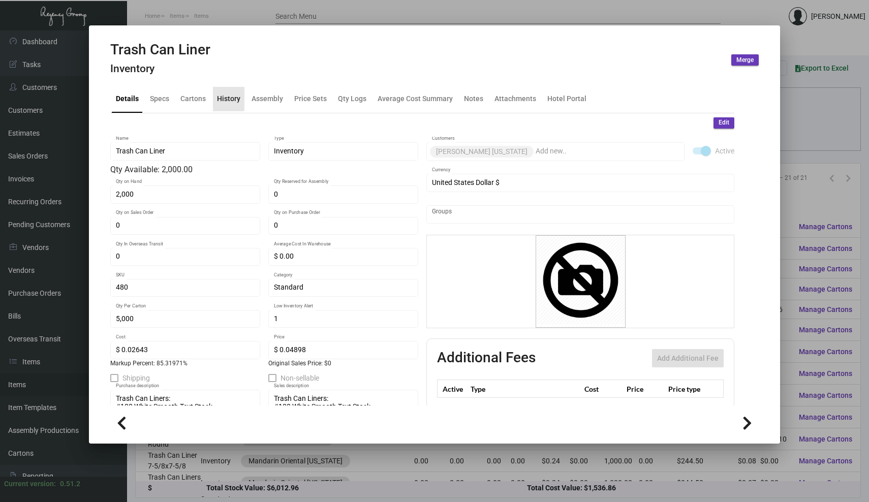
click at [227, 99] on div "History" at bounding box center [228, 98] width 23 height 11
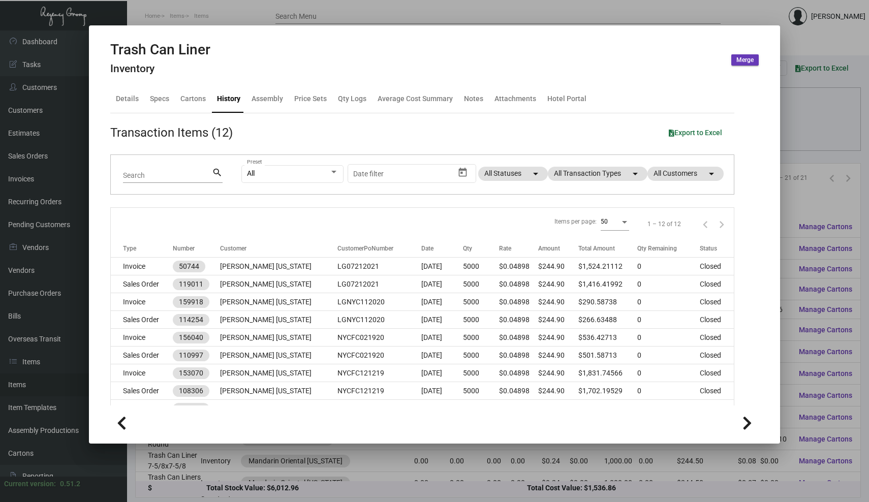
click at [394, 10] on div at bounding box center [434, 251] width 869 height 502
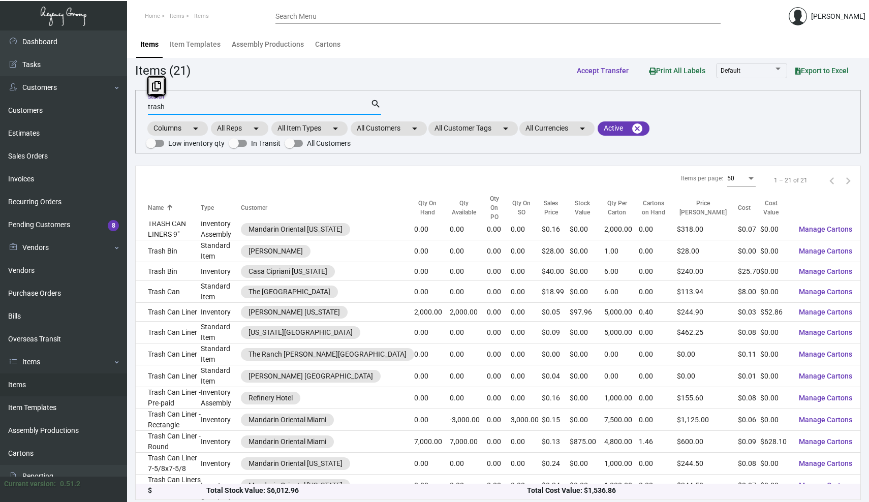
drag, startPoint x: 179, startPoint y: 109, endPoint x: 123, endPoint y: 103, distance: 55.6
click at [123, 103] on div "Dashboard Dashboard Tasks Customers Customers Estimates Sales Orders Invoices R…" at bounding box center [434, 267] width 869 height 474
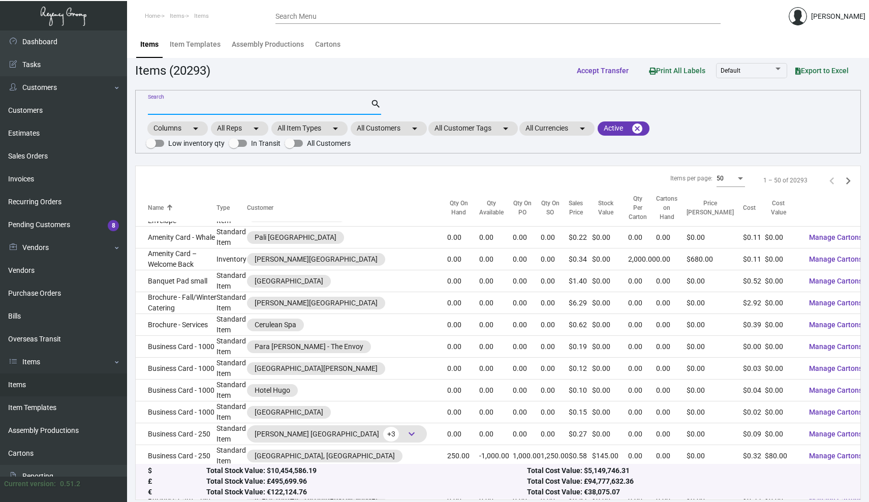
click at [301, 109] on input "Search" at bounding box center [259, 107] width 222 height 8
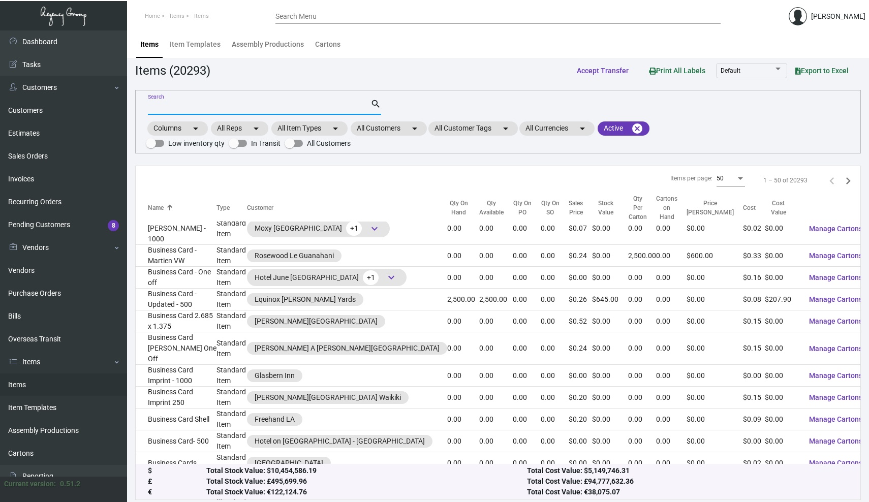
scroll to position [738, 0]
click at [238, 82] on app-items "Items (20293) Accept Transfer Print All Labels Default Export to Excel Search s…" at bounding box center [497, 280] width 725 height 439
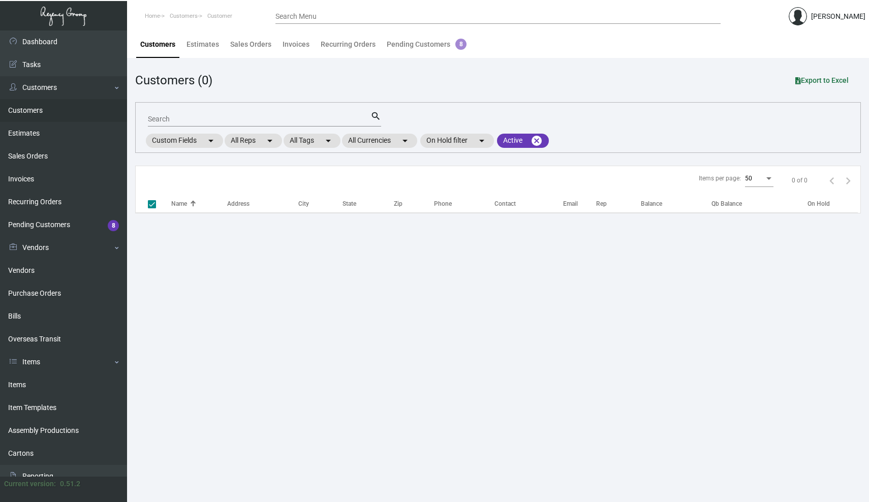
checkbox input "false"
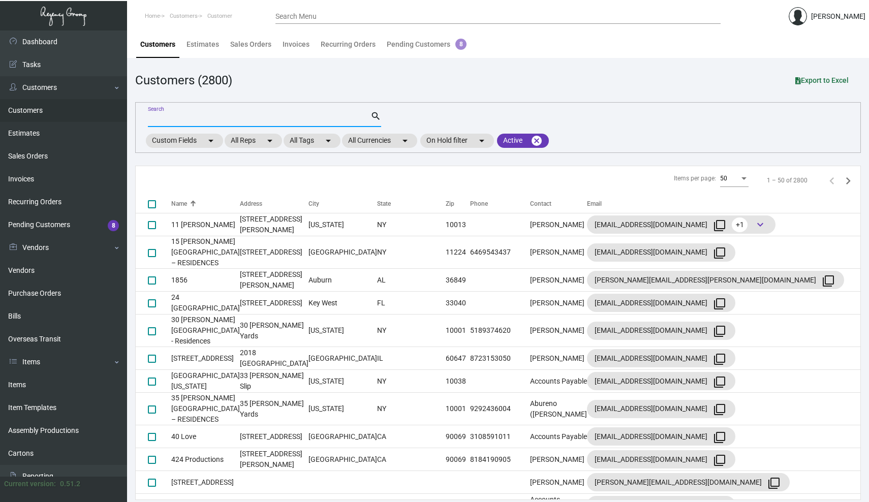
click at [167, 118] on input "Search" at bounding box center [259, 119] width 222 height 8
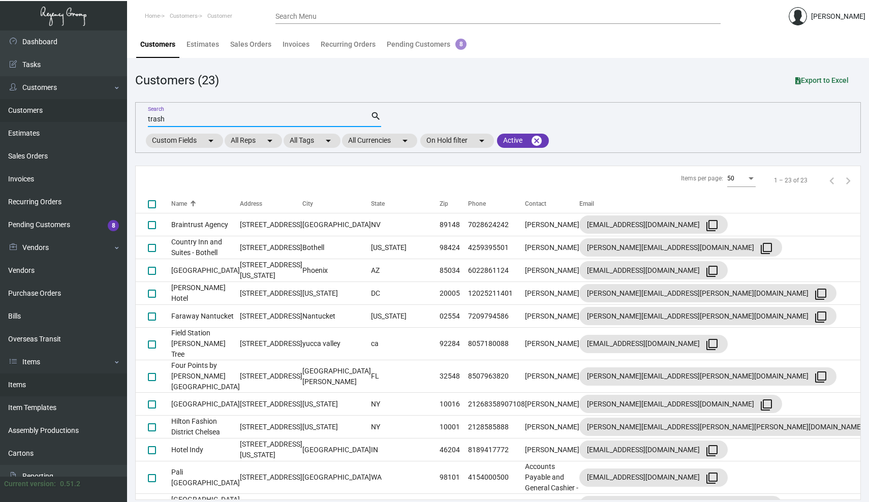
type input "trash"
click at [26, 382] on link "Items" at bounding box center [63, 384] width 127 height 23
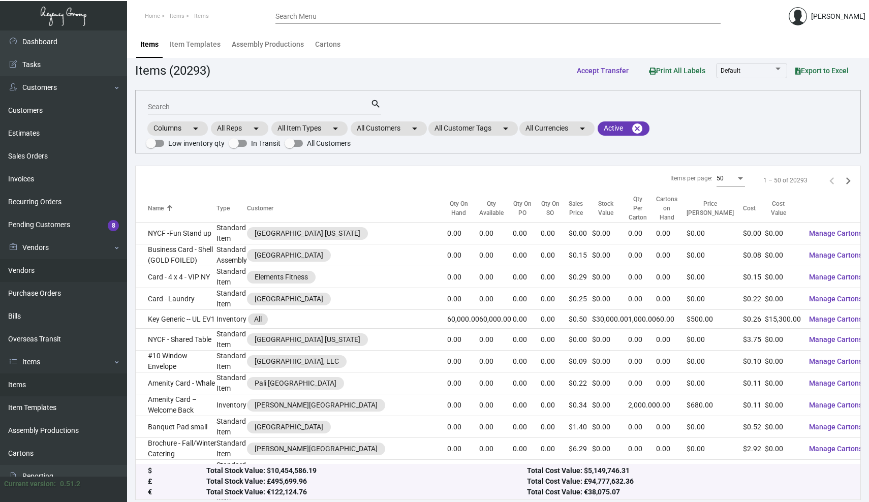
click at [26, 271] on link "Vendors" at bounding box center [63, 270] width 127 height 23
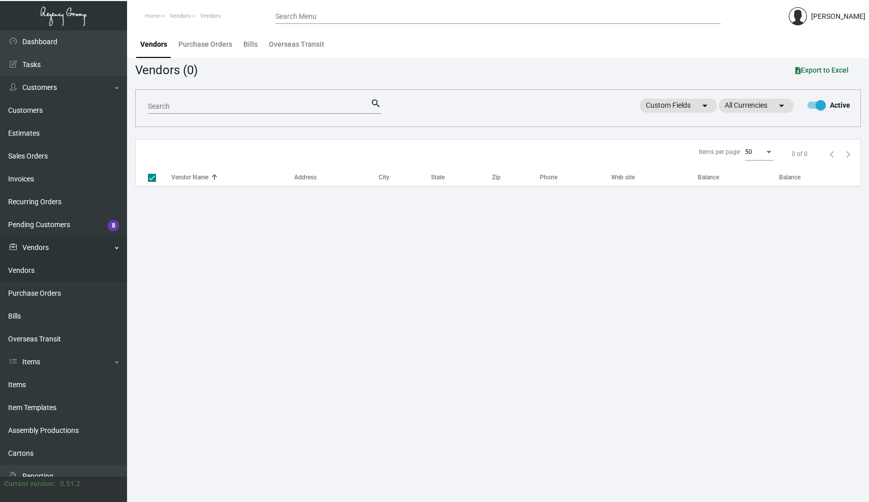
checkbox input "false"
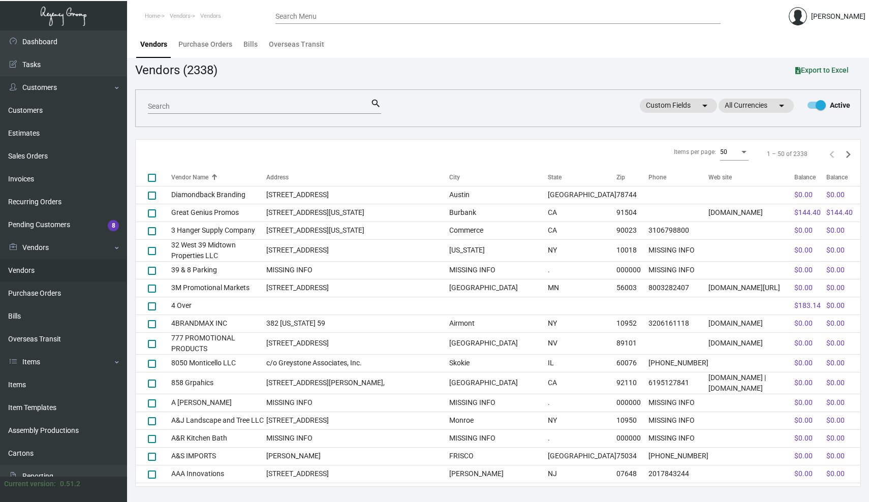
click at [188, 106] on input "Search" at bounding box center [259, 107] width 222 height 8
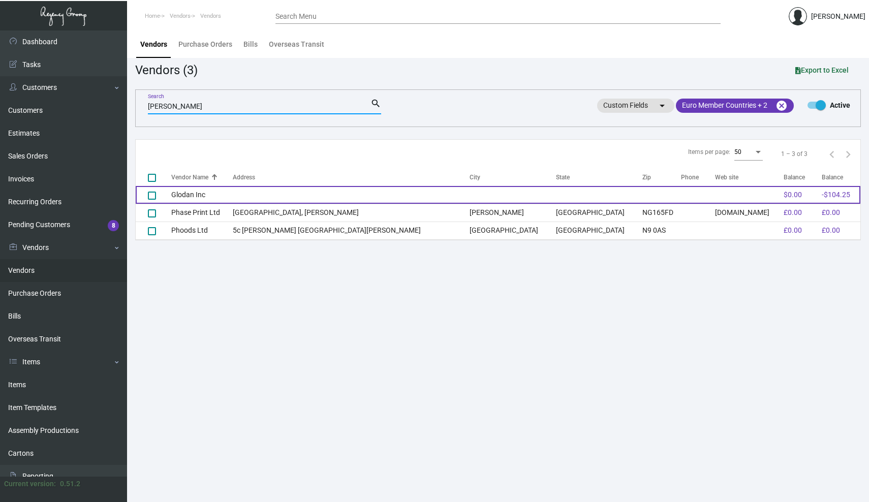
type input "[PERSON_NAME]"
click at [185, 196] on td "Glodan Inc" at bounding box center [201, 195] width 61 height 18
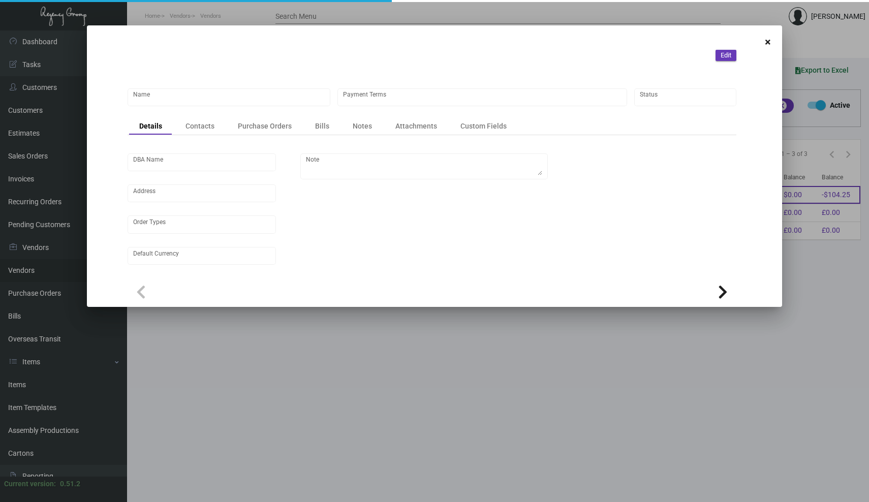
type input "Glodan Inc"
type input "Credit Card with order"
type input "United States Dollar $"
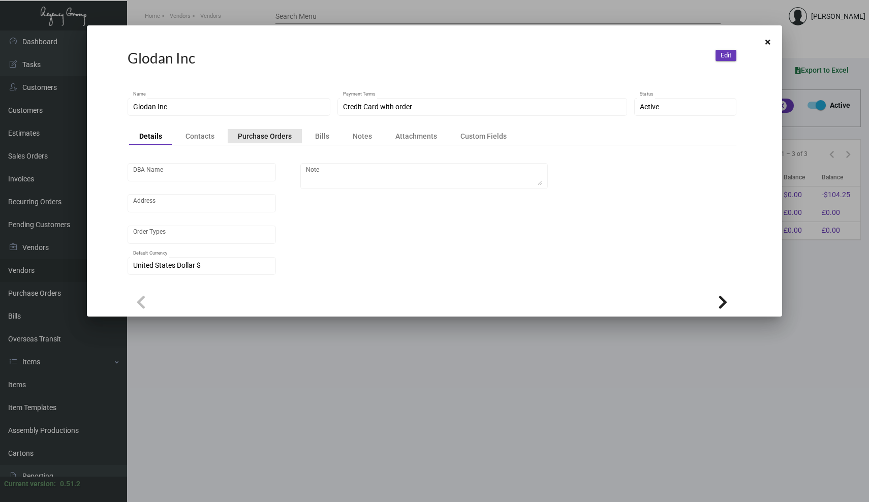
click at [264, 139] on div "Purchase Orders" at bounding box center [265, 136] width 54 height 10
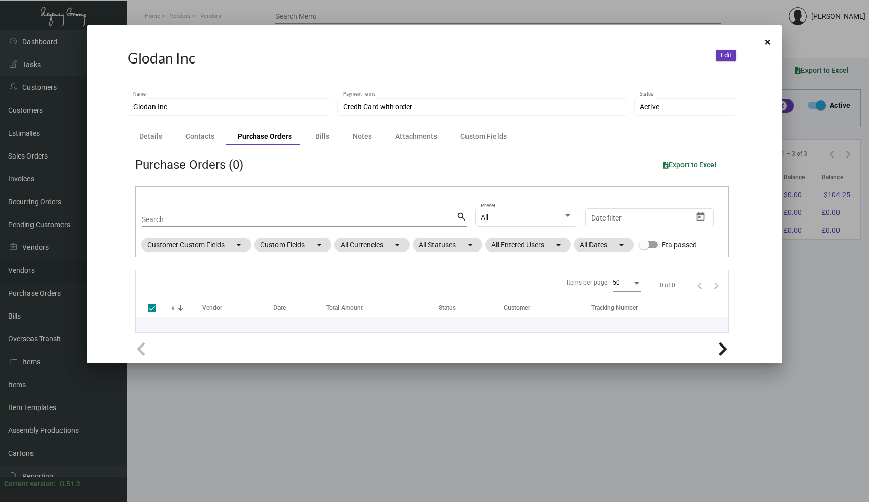
checkbox input "false"
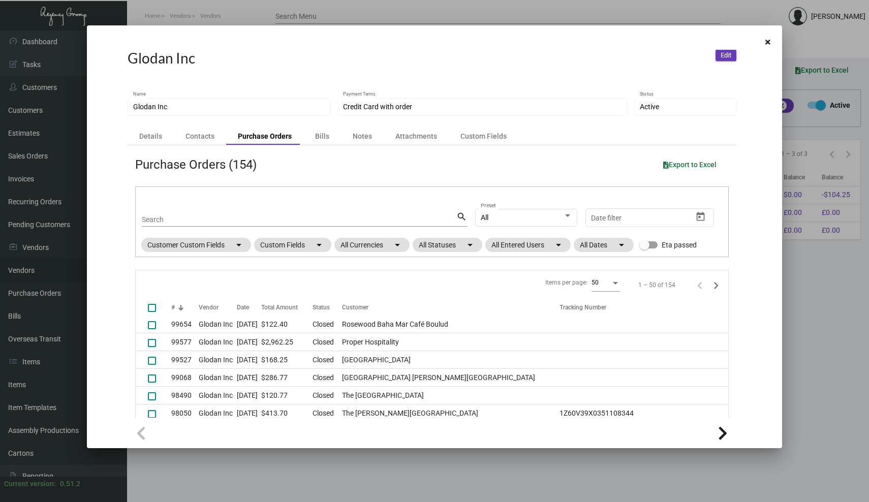
scroll to position [642, 0]
click at [138, 13] on div at bounding box center [434, 251] width 869 height 502
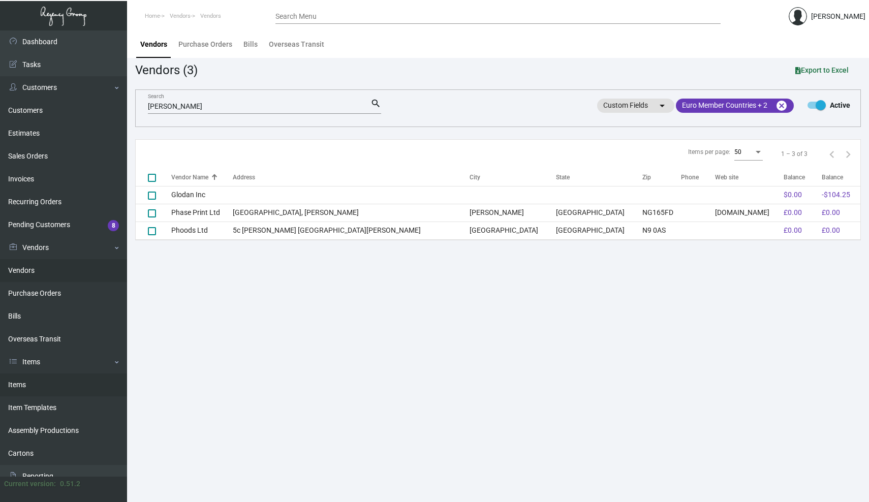
click at [26, 385] on link "Items" at bounding box center [63, 384] width 127 height 23
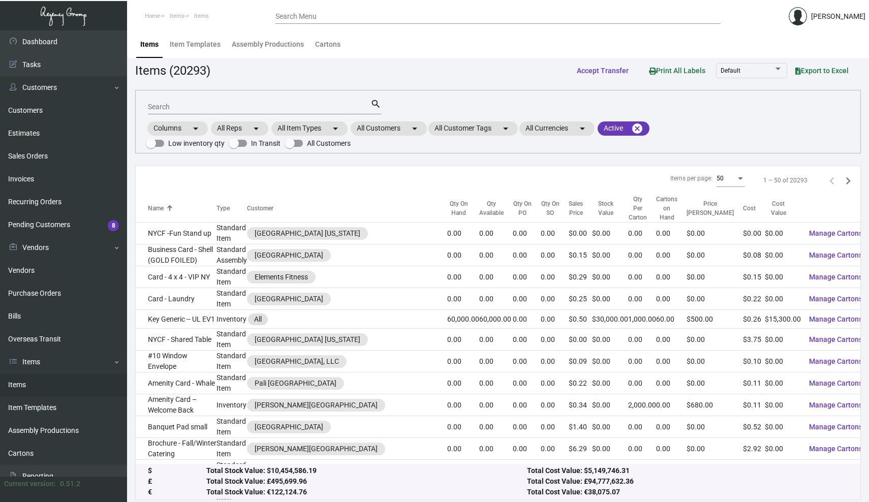
click at [182, 110] on input "Search" at bounding box center [259, 107] width 222 height 8
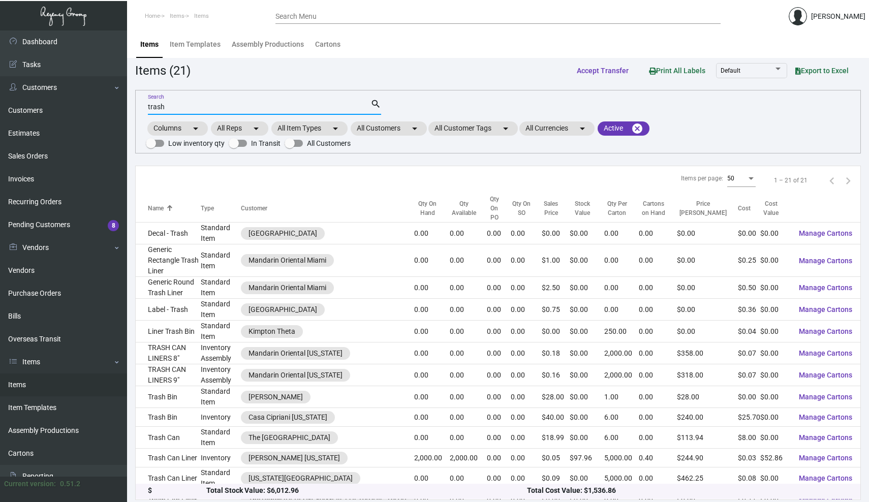
type input "trash"
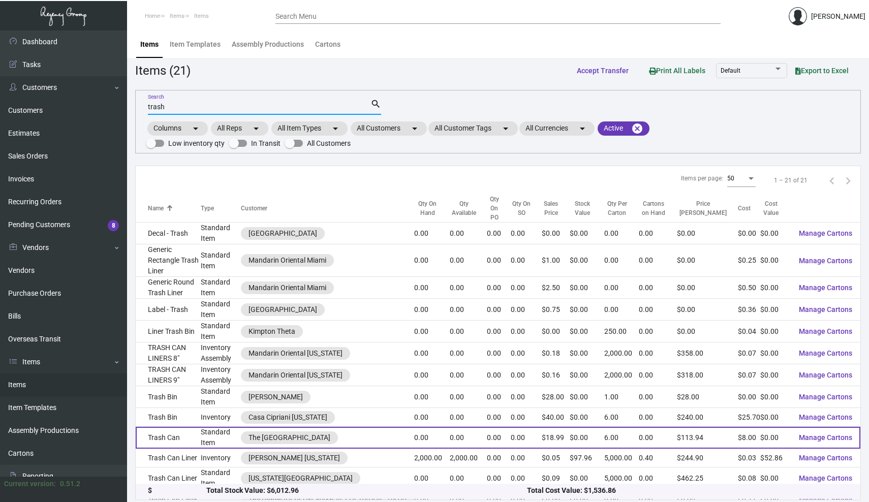
click at [171, 427] on td "Trash Can" at bounding box center [168, 438] width 65 height 22
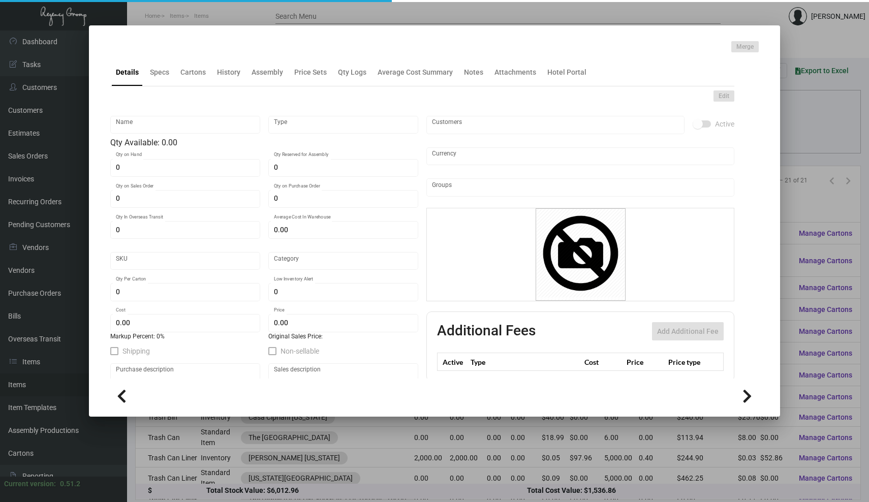
type input "Trash Can"
type input "Standard Item"
type input "$ 8.00"
type input "Standard"
type input "6"
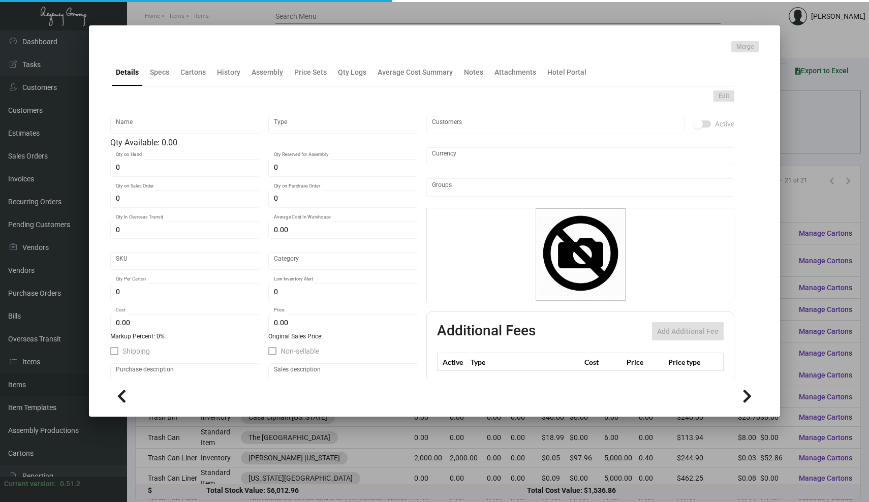
type input "$ 8.00"
type input "$ 18.99"
checkbox input "true"
type input "United States Dollar $"
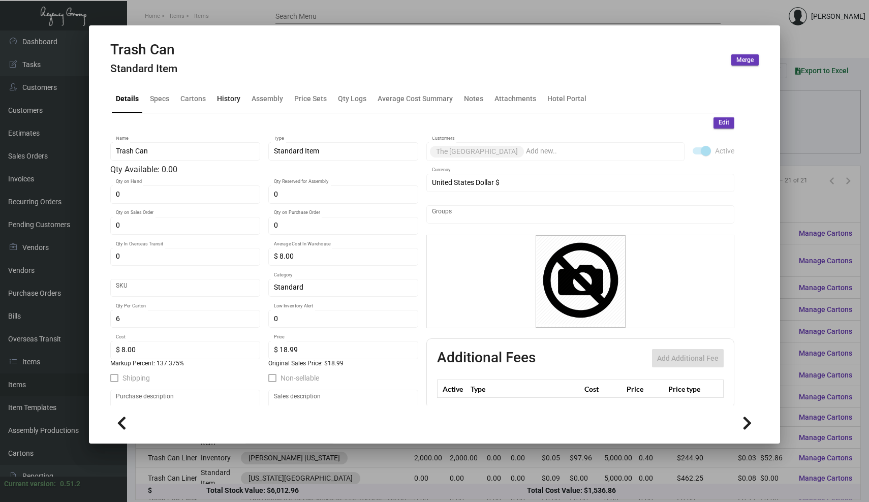
click at [231, 98] on div "History" at bounding box center [228, 98] width 23 height 11
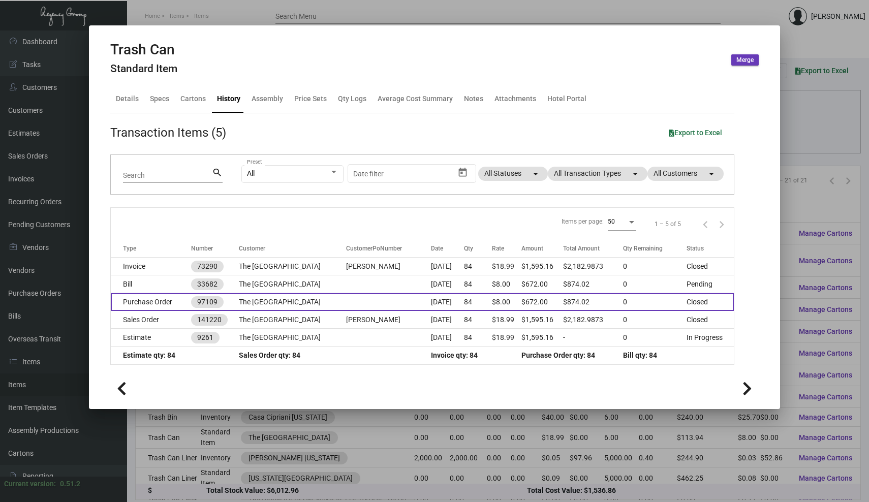
click at [171, 303] on td "Purchase Order" at bounding box center [151, 302] width 80 height 18
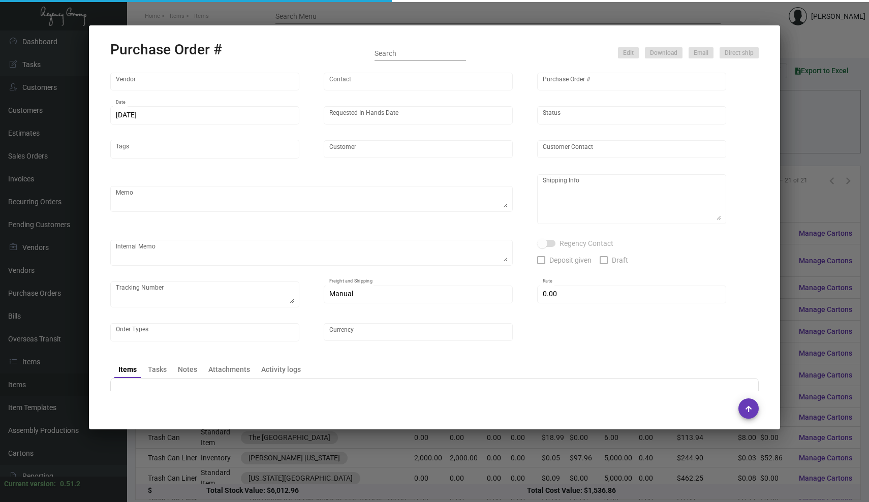
type input "Tatara Group"
type input "[PERSON_NAME]"
type input "97109"
type input "[DATE]"
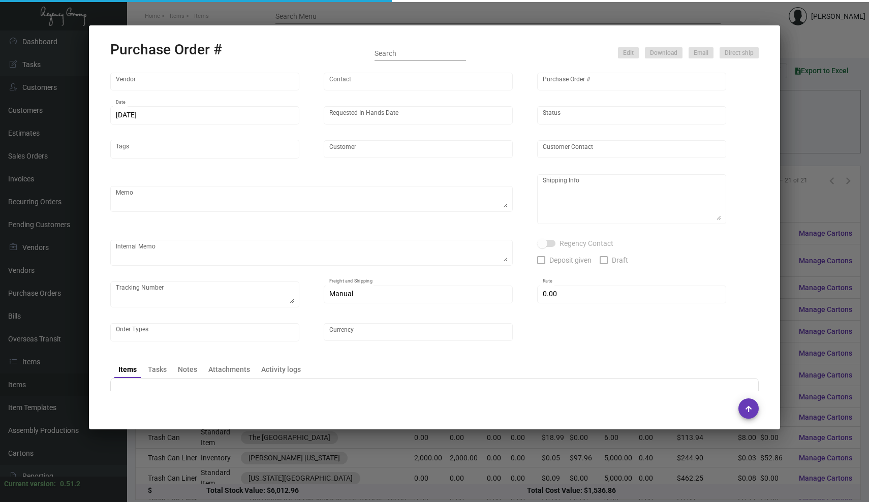
type input "The [GEOGRAPHIC_DATA]"
type textarea "Ship via UPS."
type textarea "[PERSON_NAME] Regency Group NJ [STREET_ADDRESS]"
checkbox input "true"
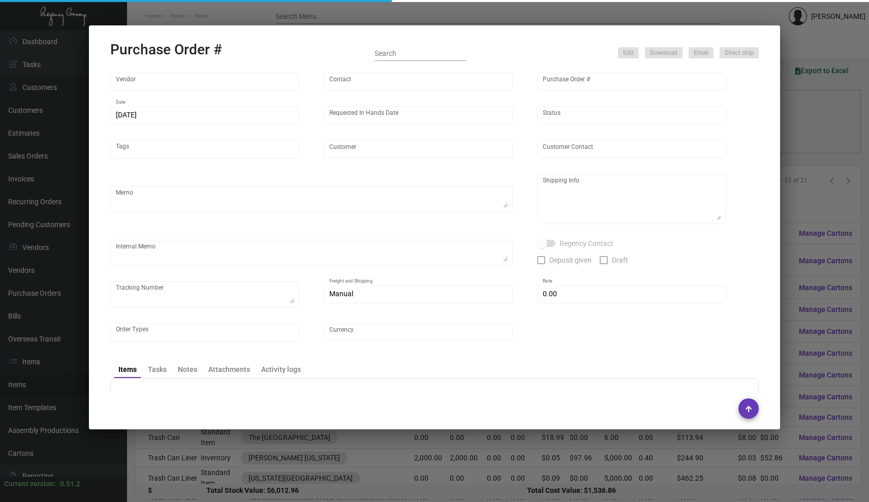
type input "$ 202.02"
type input "United States Dollar $"
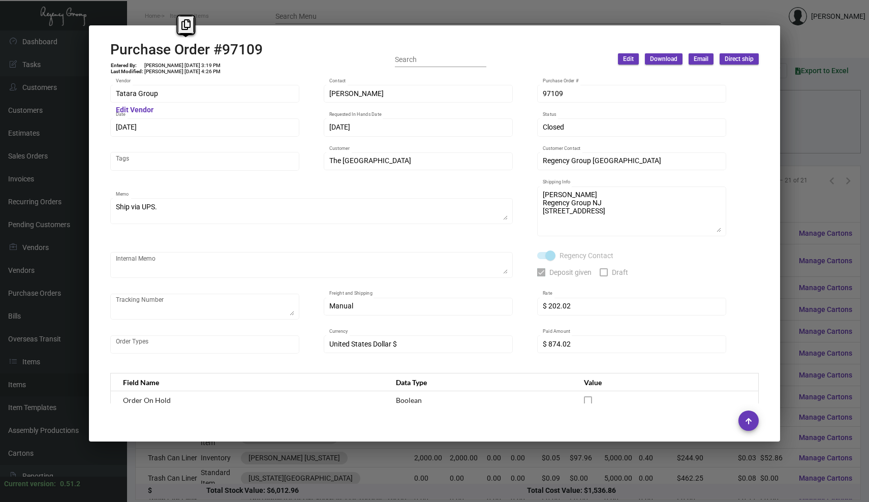
drag, startPoint x: 264, startPoint y: 52, endPoint x: 104, endPoint y: 54, distance: 160.0
click at [104, 54] on mat-dialog-container "Purchase Order #97109 Entered By: [PERSON_NAME] [DATE] 3:19 PM Last Modified: […" at bounding box center [434, 233] width 691 height 416
click at [287, 8] on div at bounding box center [434, 251] width 869 height 502
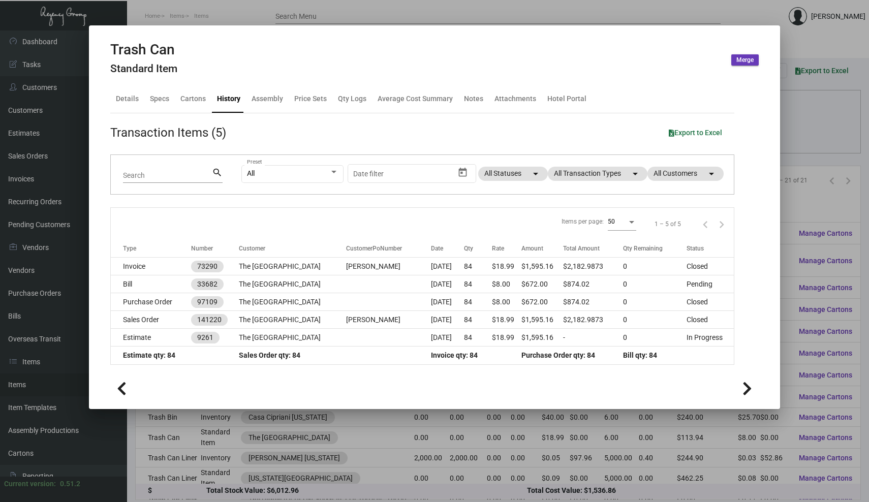
click at [224, 15] on div at bounding box center [434, 251] width 869 height 502
